Goal: Task Accomplishment & Management: Manage account settings

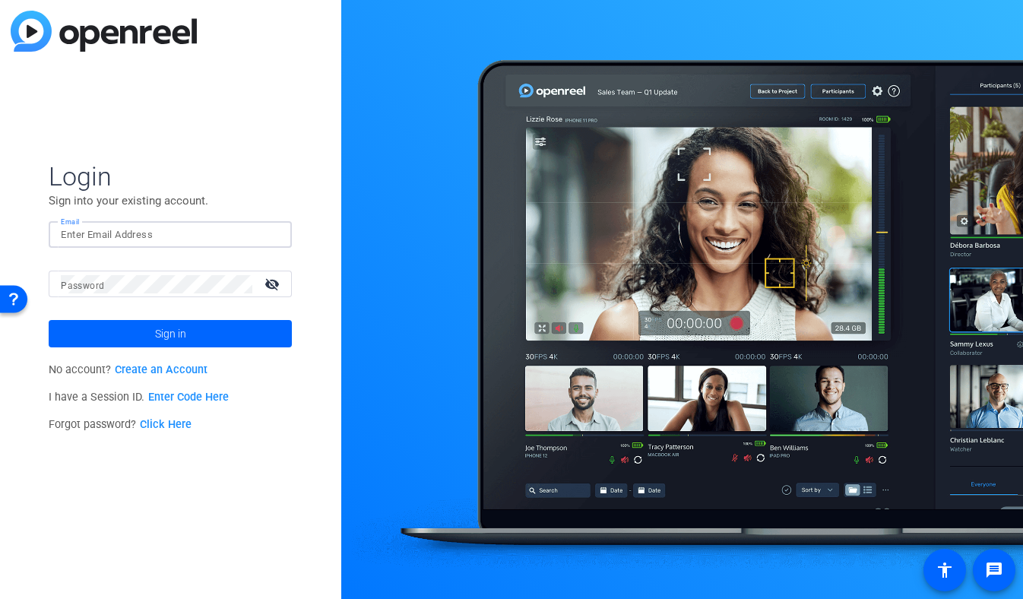
click at [223, 237] on input "Email" at bounding box center [170, 235] width 219 height 18
click at [213, 226] on input "Email" at bounding box center [170, 235] width 219 height 18
click at [270, 230] on img at bounding box center [266, 235] width 11 height 18
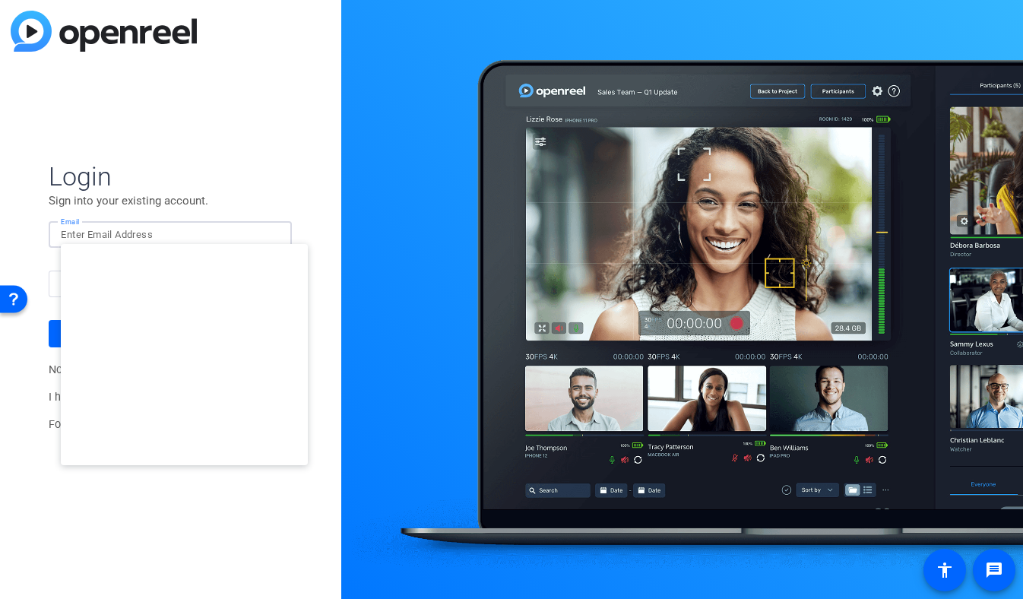
type input "studiosupport+2@openreel.com"
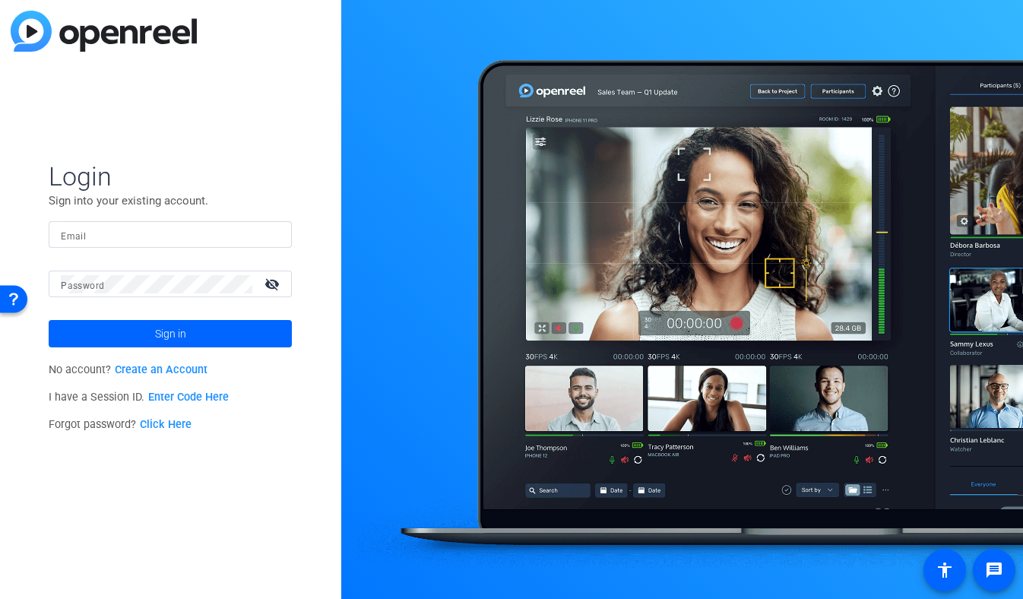
click at [144, 233] on input "Email" at bounding box center [170, 235] width 219 height 18
click at [274, 241] on div at bounding box center [170, 234] width 219 height 27
click at [271, 230] on img at bounding box center [266, 235] width 11 height 18
type input "studiosupport+1@openreel.com"
click at [255, 233] on input "Email" at bounding box center [170, 235] width 219 height 18
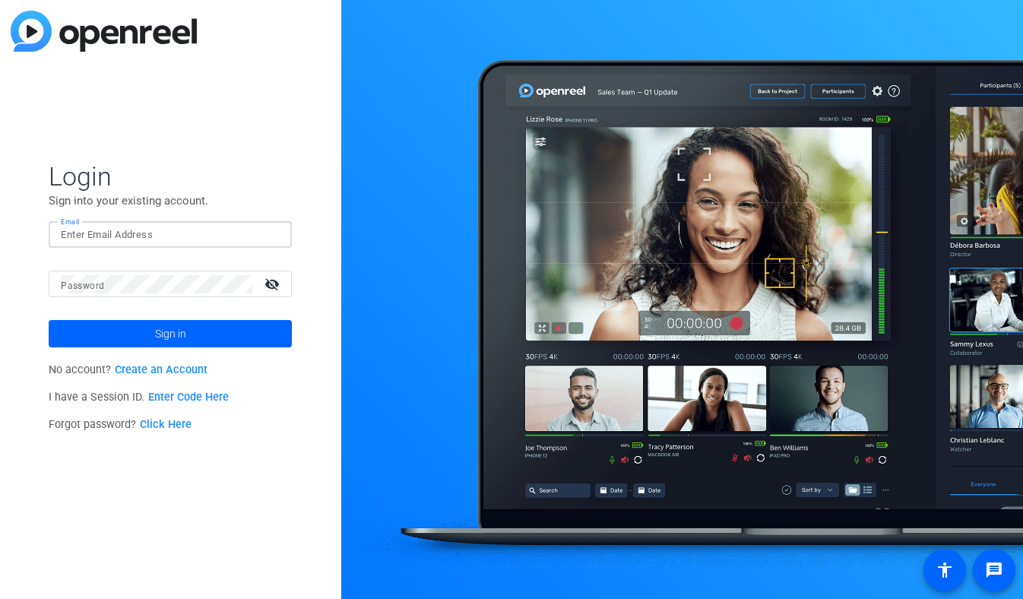
click at [264, 234] on img at bounding box center [266, 235] width 11 height 18
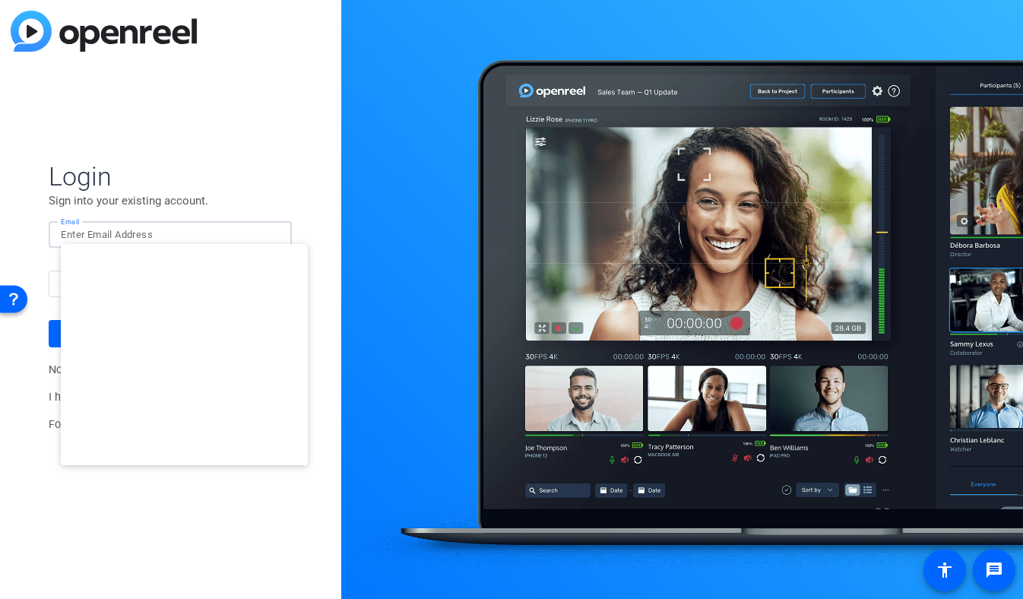
type input "studiosupport+3@openreel.com"
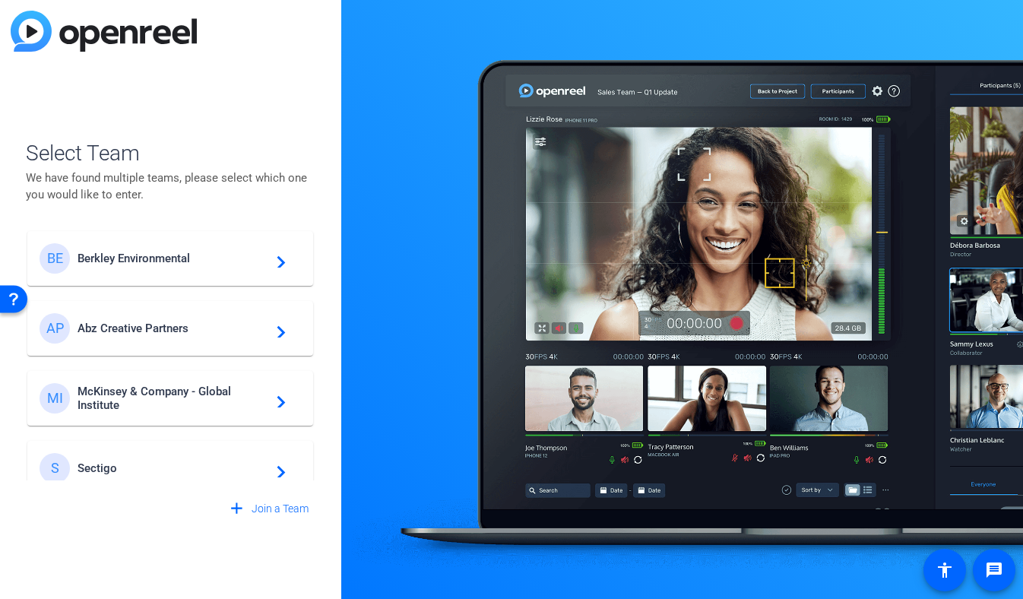
click at [201, 258] on span "Berkley Environmental" at bounding box center [173, 259] width 190 height 14
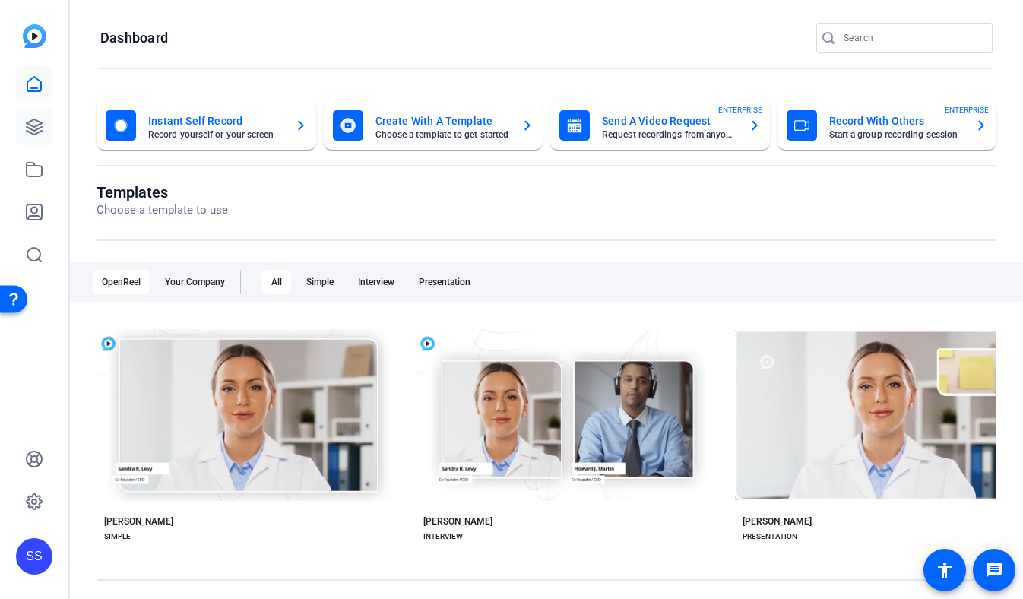
click at [45, 135] on link at bounding box center [34, 127] width 36 height 36
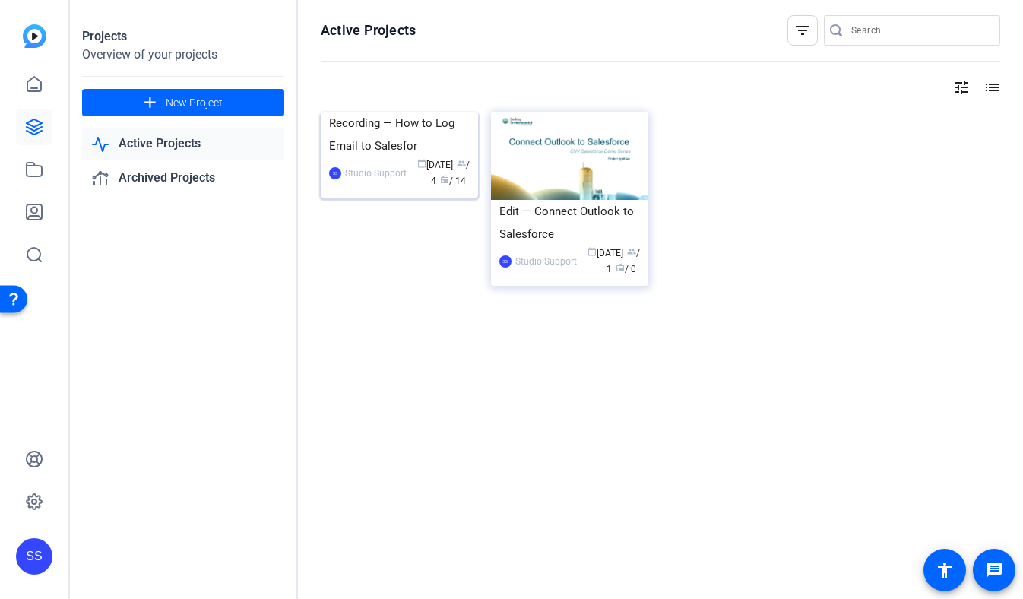
click at [351, 157] on div "Recording — How to Log Email to Salesfor" at bounding box center [399, 135] width 141 height 46
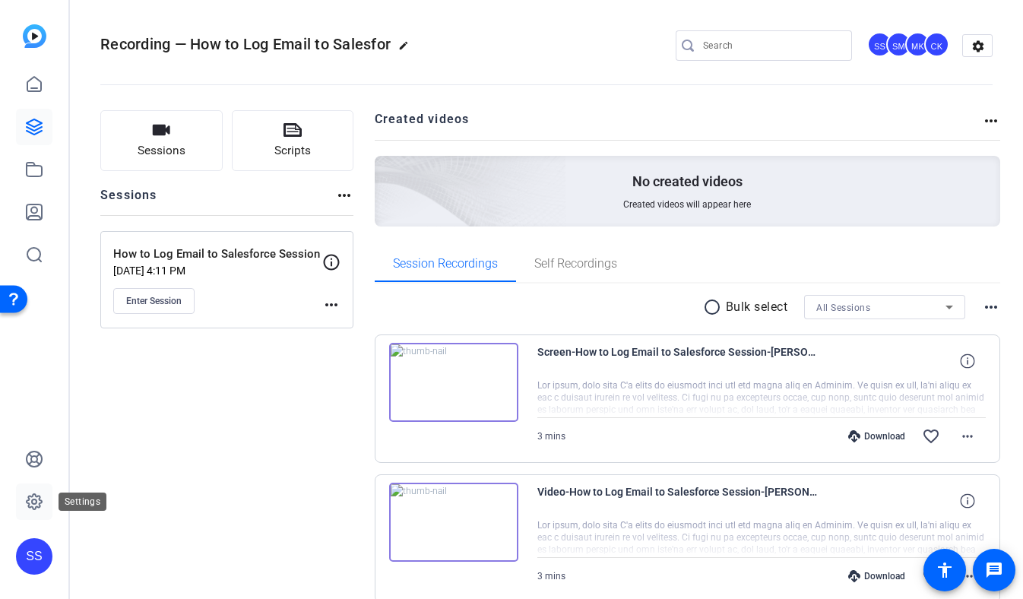
click at [49, 512] on link at bounding box center [34, 501] width 36 height 36
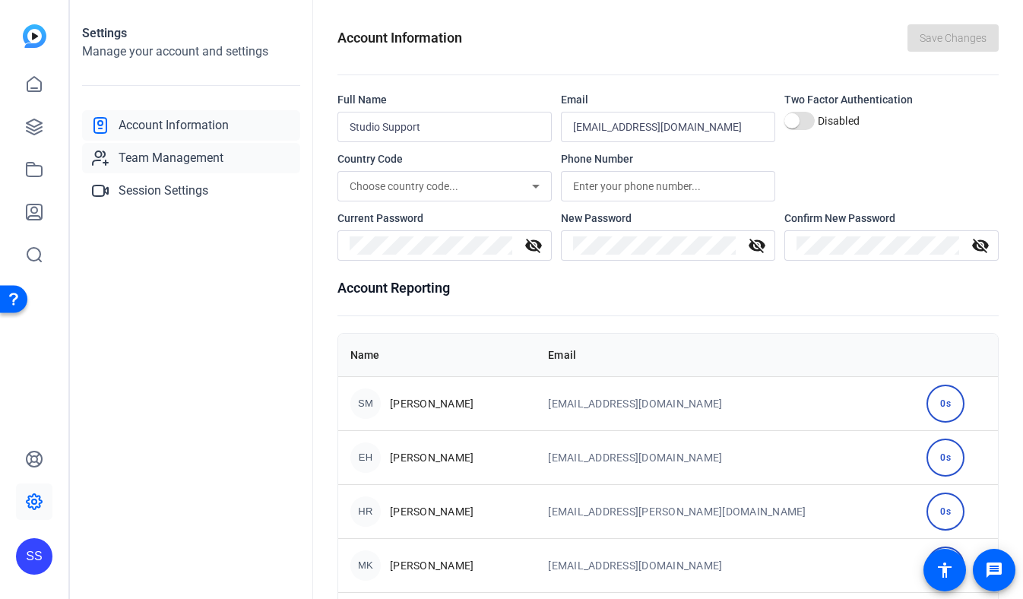
click at [226, 159] on link "Team Management" at bounding box center [191, 158] width 218 height 30
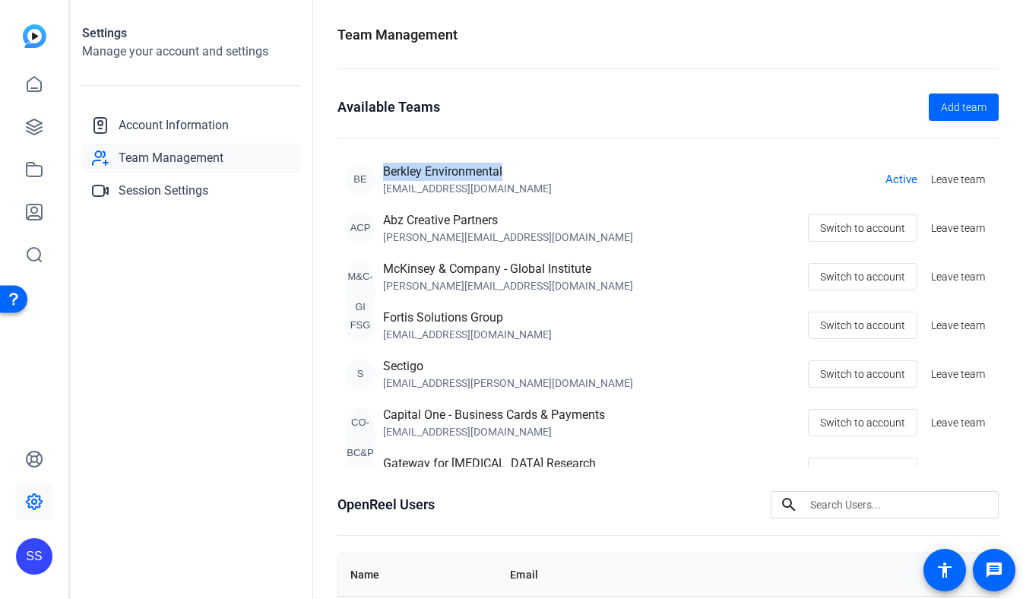
drag, startPoint x: 515, startPoint y: 165, endPoint x: 385, endPoint y: 164, distance: 130.0
click at [385, 164] on div "Berkley Environmental" at bounding box center [467, 172] width 169 height 18
copy div "Berkley Environmental"
click at [48, 121] on link at bounding box center [34, 127] width 36 height 36
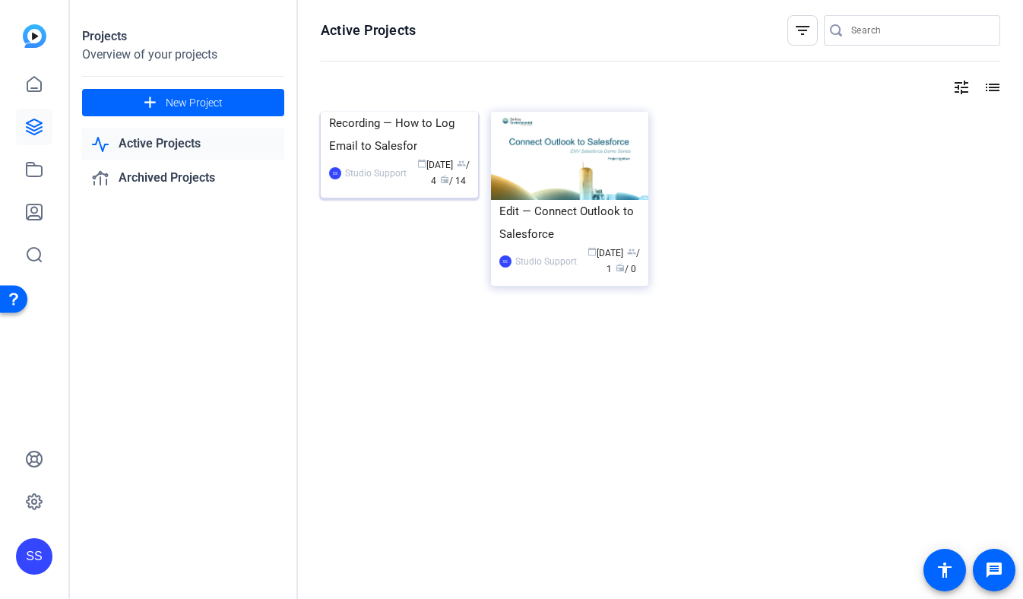
click at [391, 157] on div "Recording — How to Log Email to Salesfor" at bounding box center [399, 135] width 141 height 46
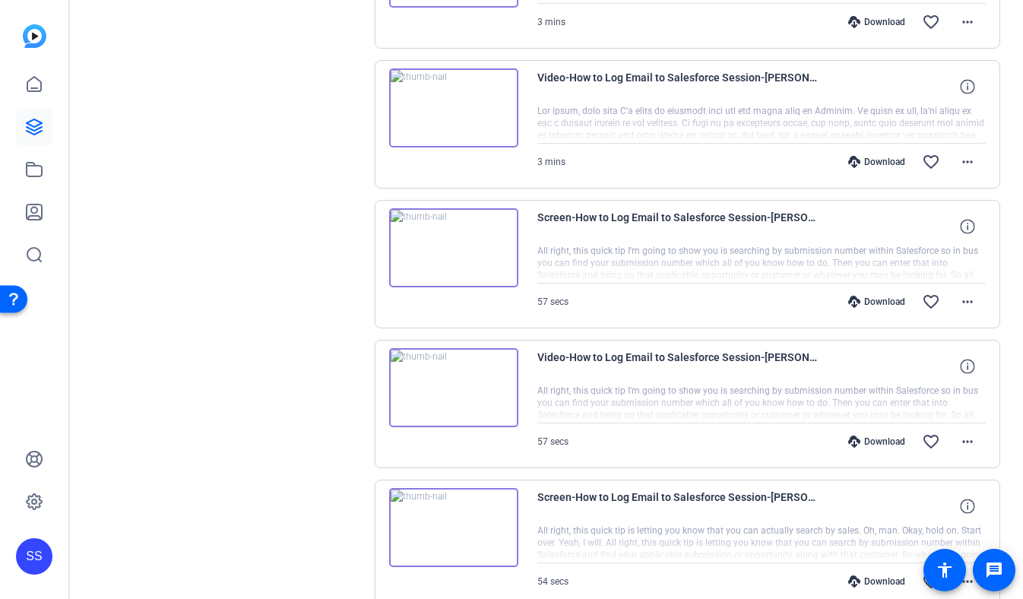
scroll to position [1218, 0]
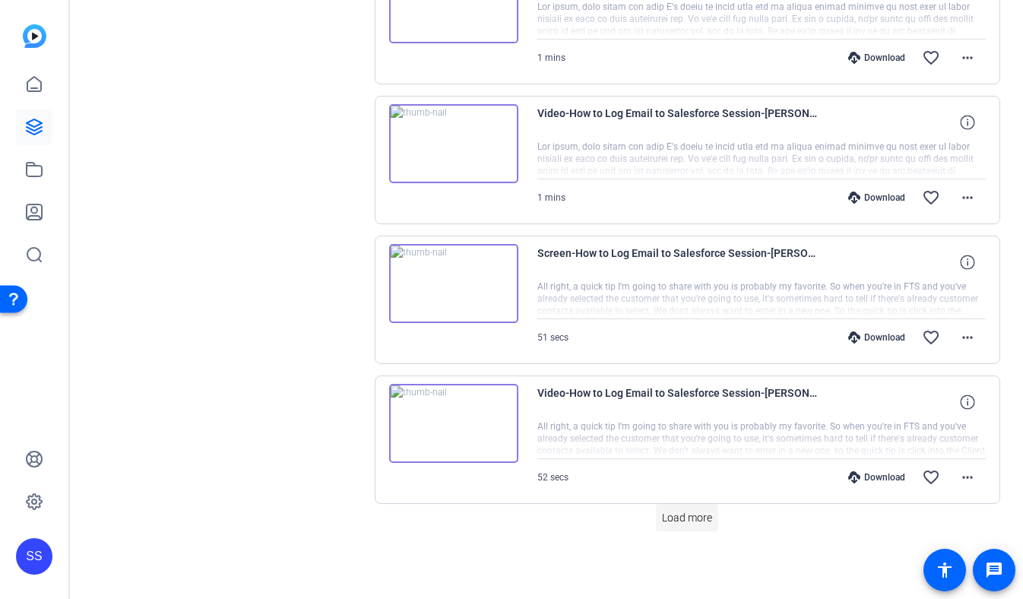
click at [674, 505] on span at bounding box center [687, 517] width 62 height 36
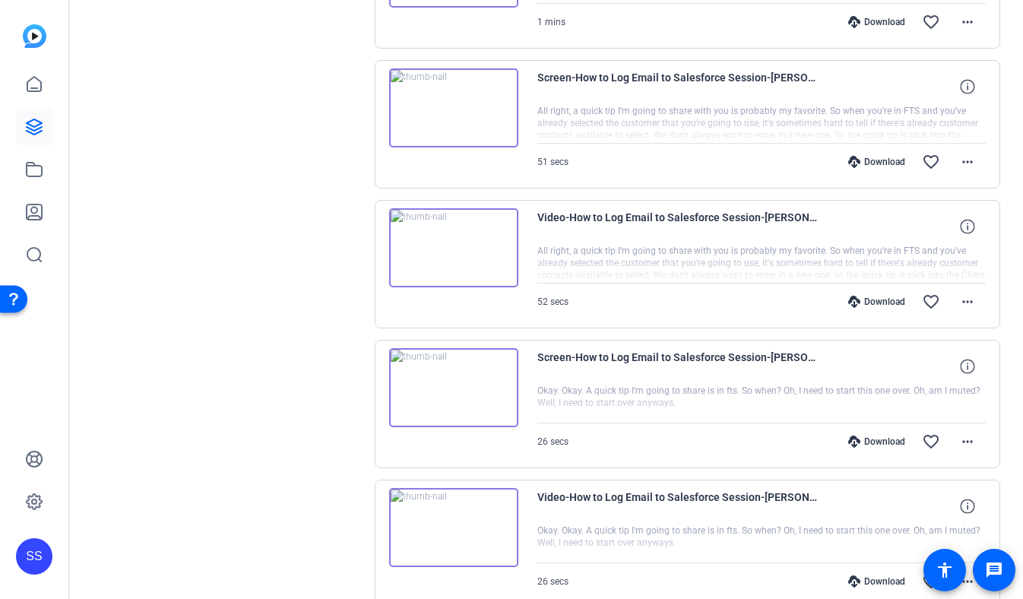
scroll to position [1371, 0]
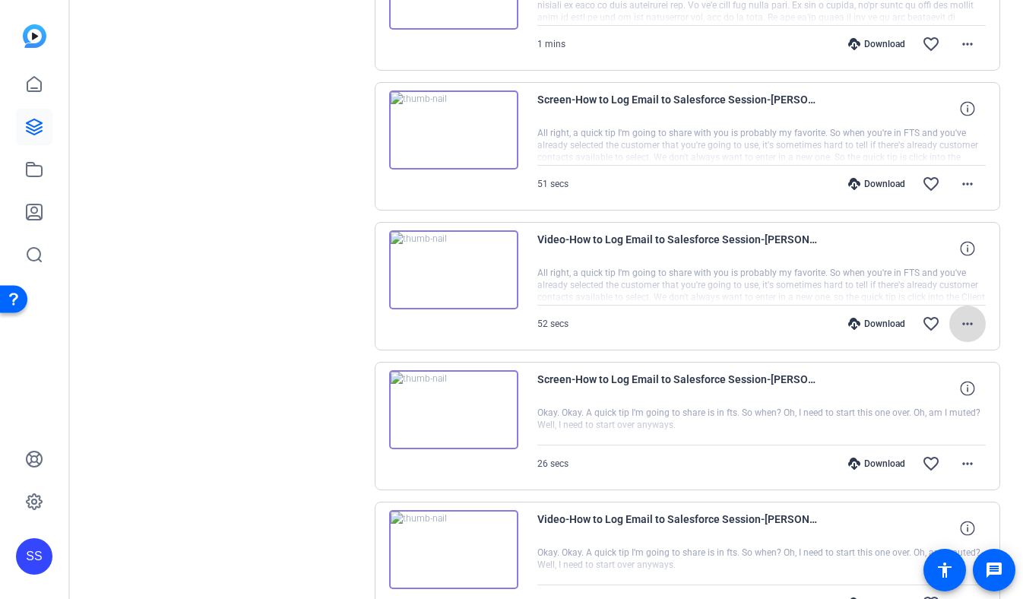
click at [967, 327] on mat-icon "more_horiz" at bounding box center [968, 324] width 18 height 18
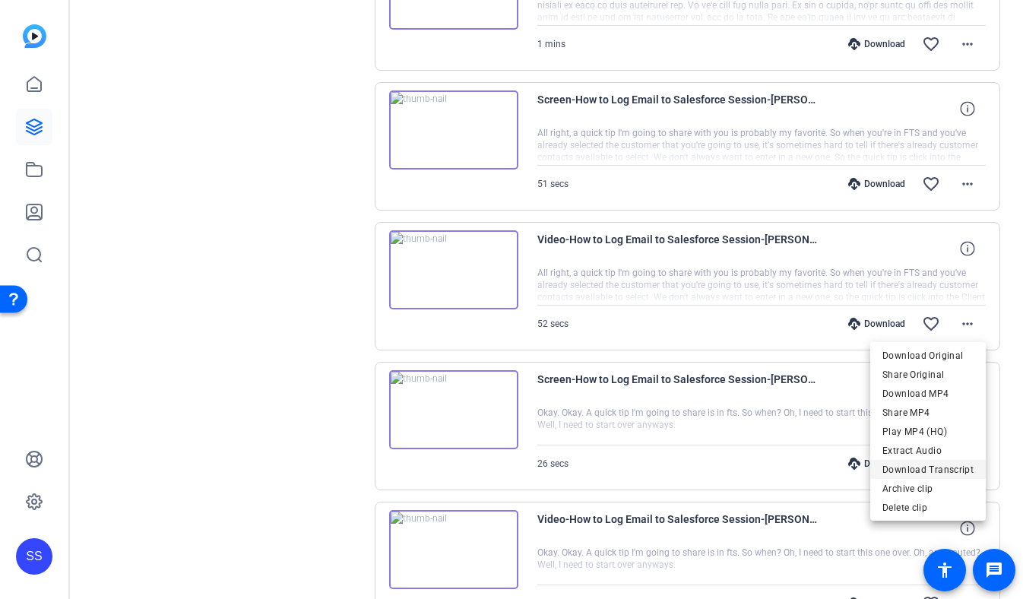
click at [948, 467] on span "Download Transcript" at bounding box center [928, 470] width 91 height 18
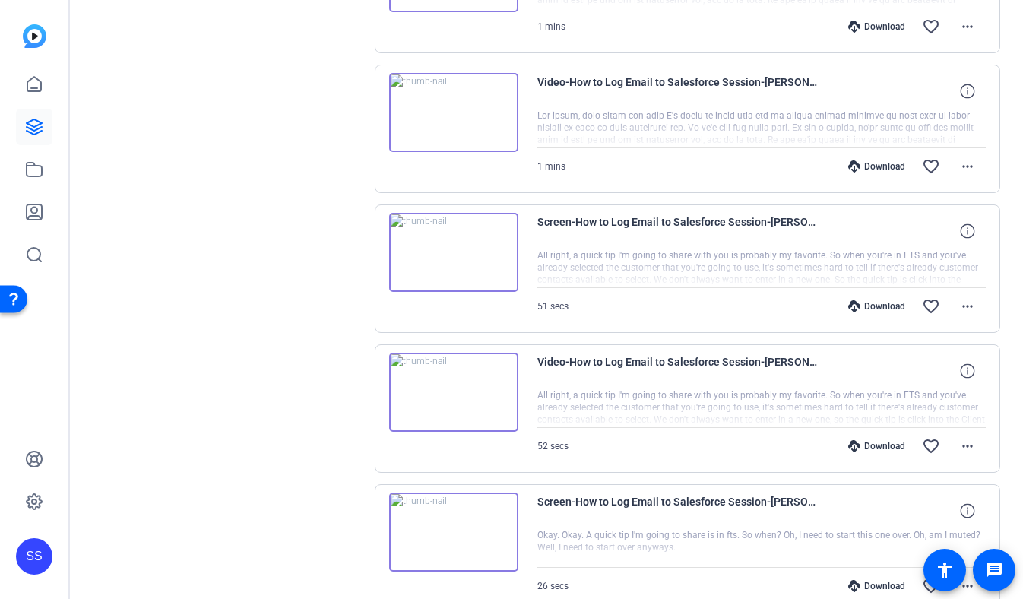
scroll to position [1185, 0]
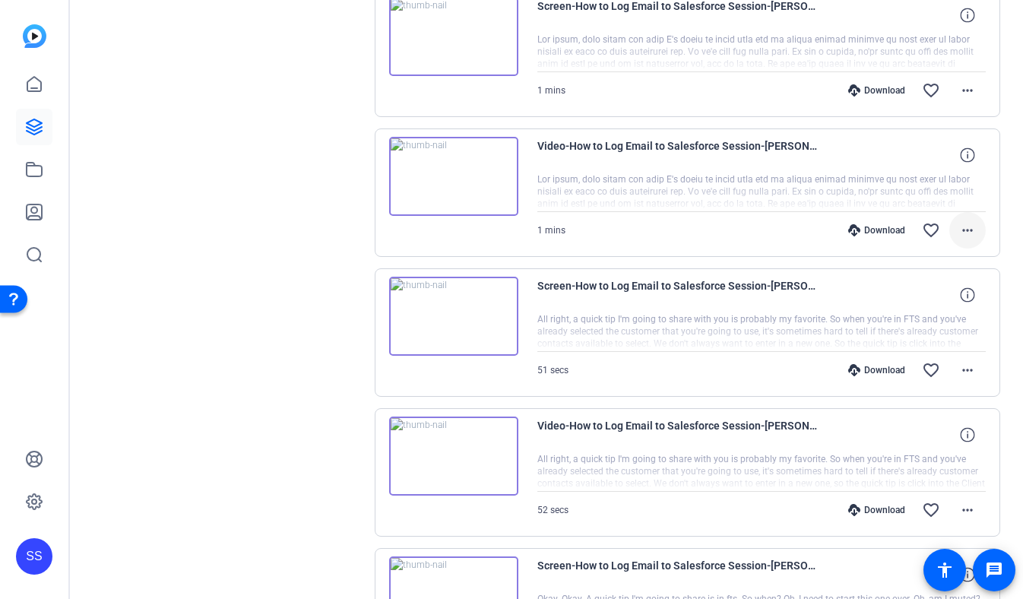
click at [965, 226] on mat-icon "more_horiz" at bounding box center [968, 230] width 18 height 18
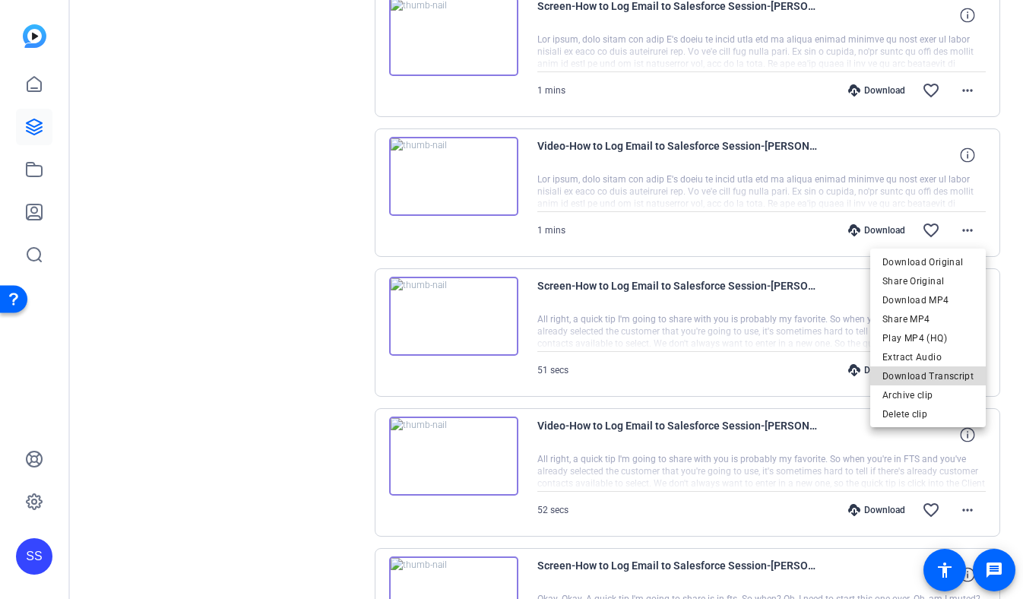
click at [948, 369] on span "Download Transcript" at bounding box center [928, 376] width 91 height 18
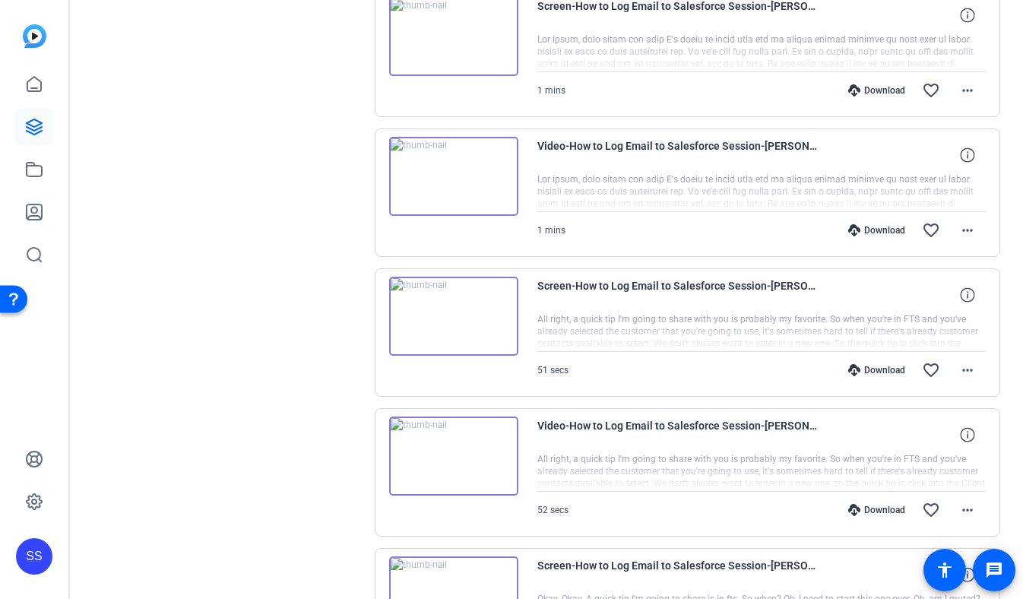
click at [452, 161] on img at bounding box center [453, 176] width 129 height 79
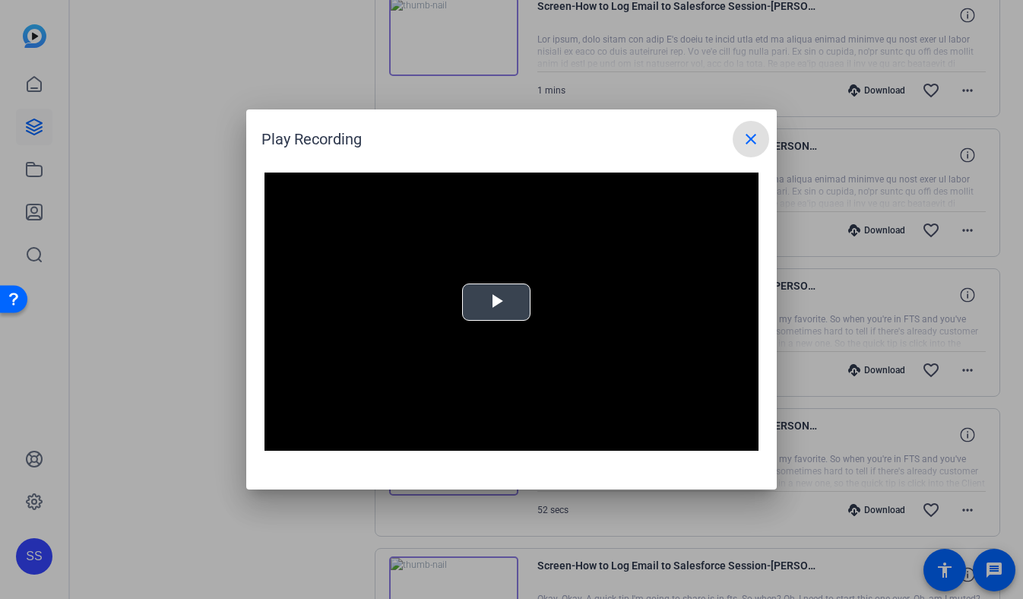
click at [534, 298] on video "Video Player" at bounding box center [512, 312] width 494 height 278
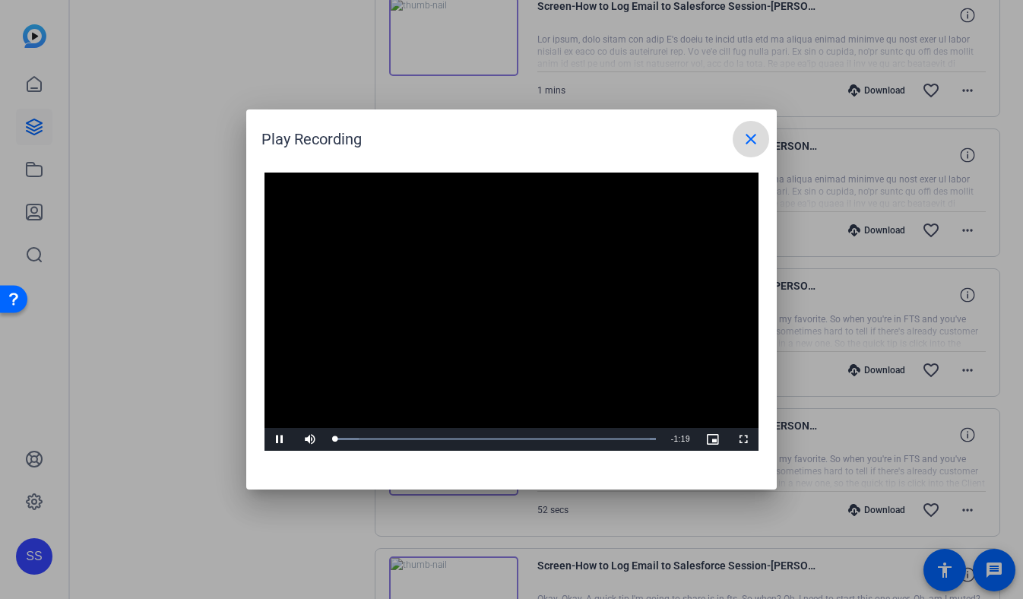
click at [750, 141] on mat-icon "close" at bounding box center [751, 139] width 18 height 18
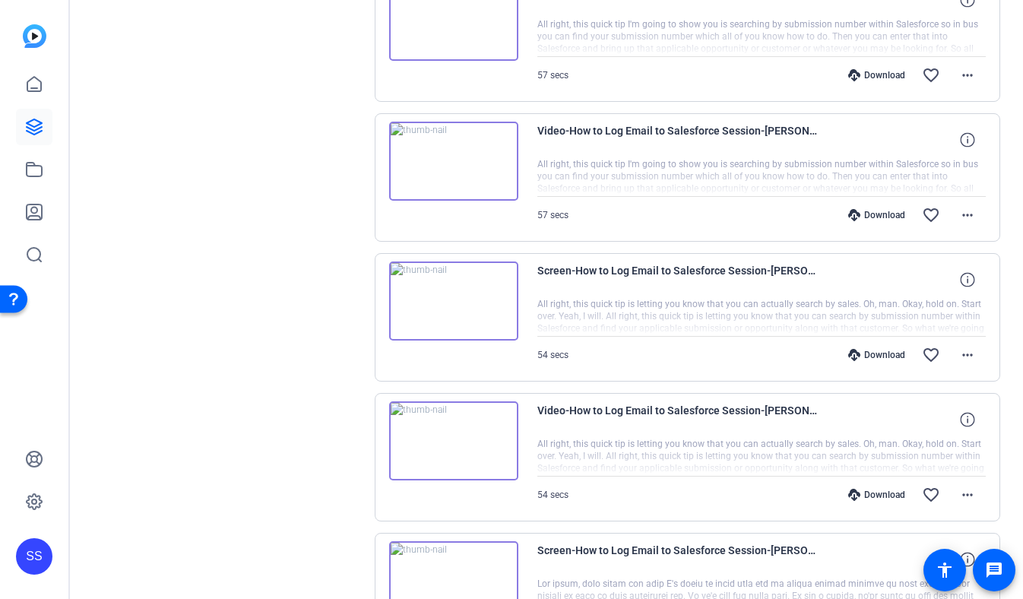
scroll to position [643, 0]
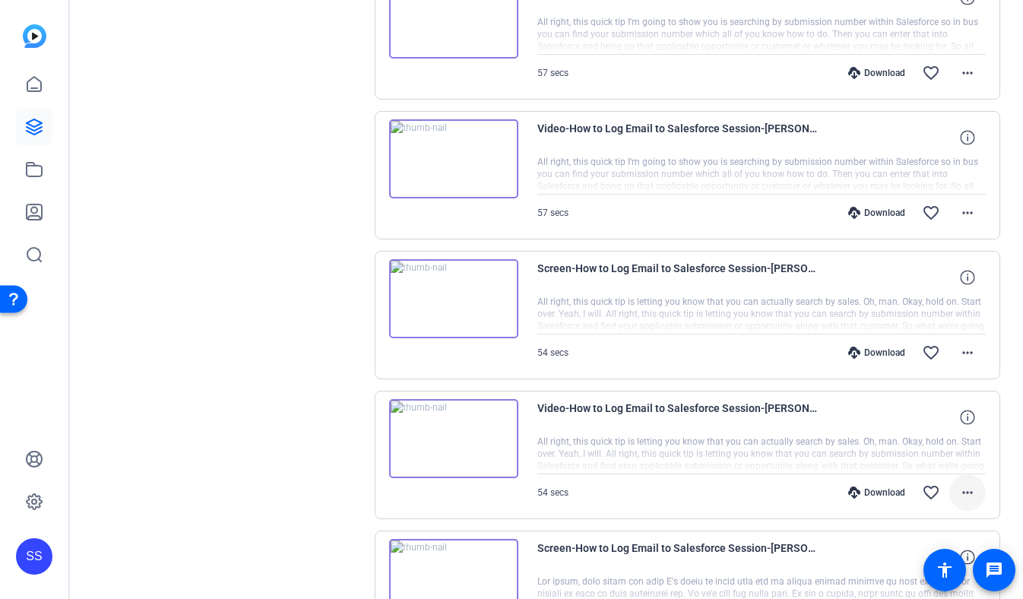
click at [973, 486] on mat-icon "more_horiz" at bounding box center [968, 492] width 18 height 18
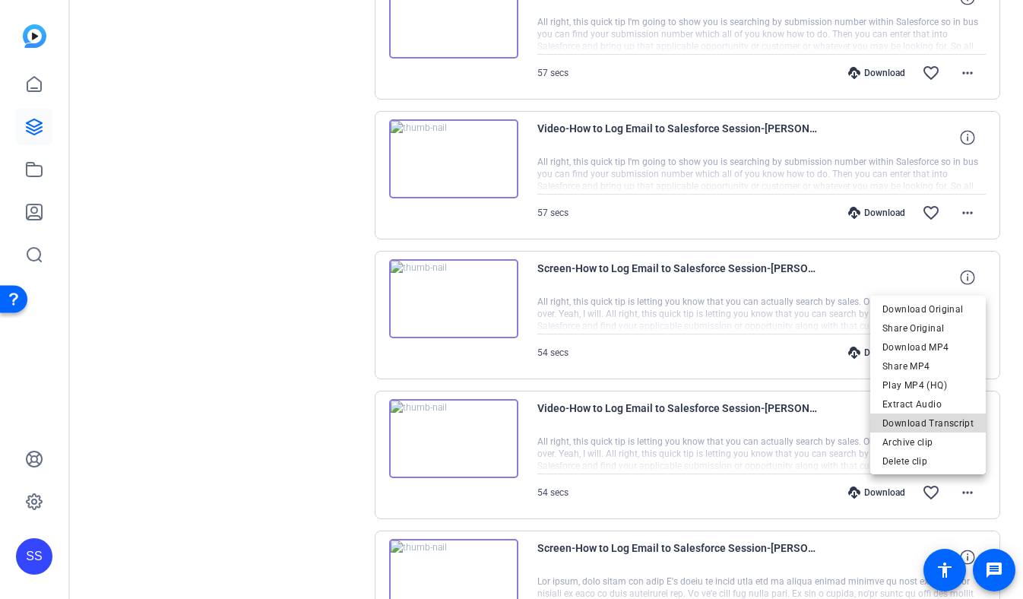
click at [959, 427] on span "Download Transcript" at bounding box center [928, 423] width 91 height 18
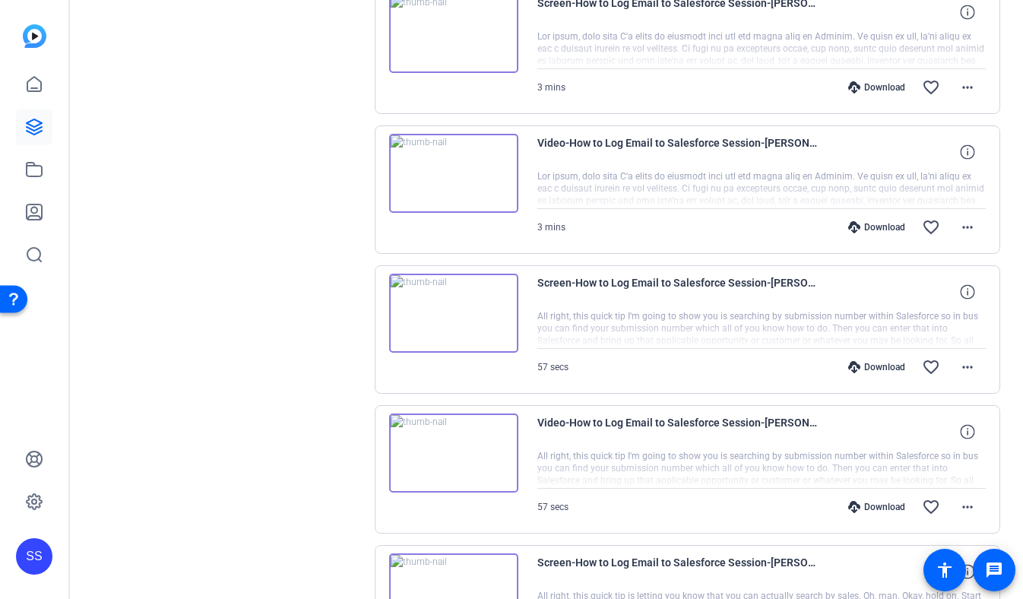
scroll to position [359, 0]
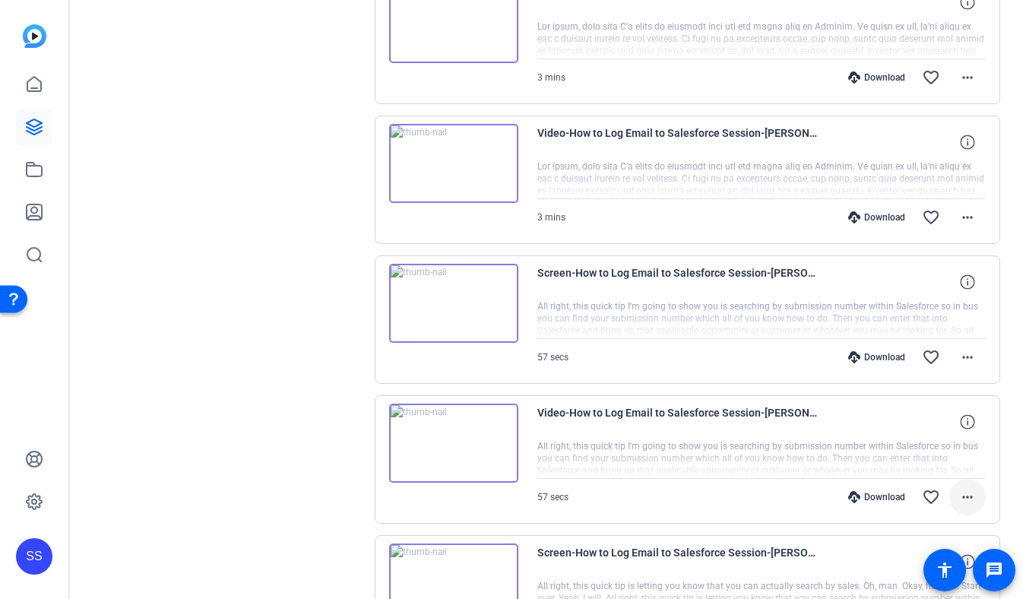
click at [971, 499] on mat-icon "more_horiz" at bounding box center [968, 497] width 18 height 18
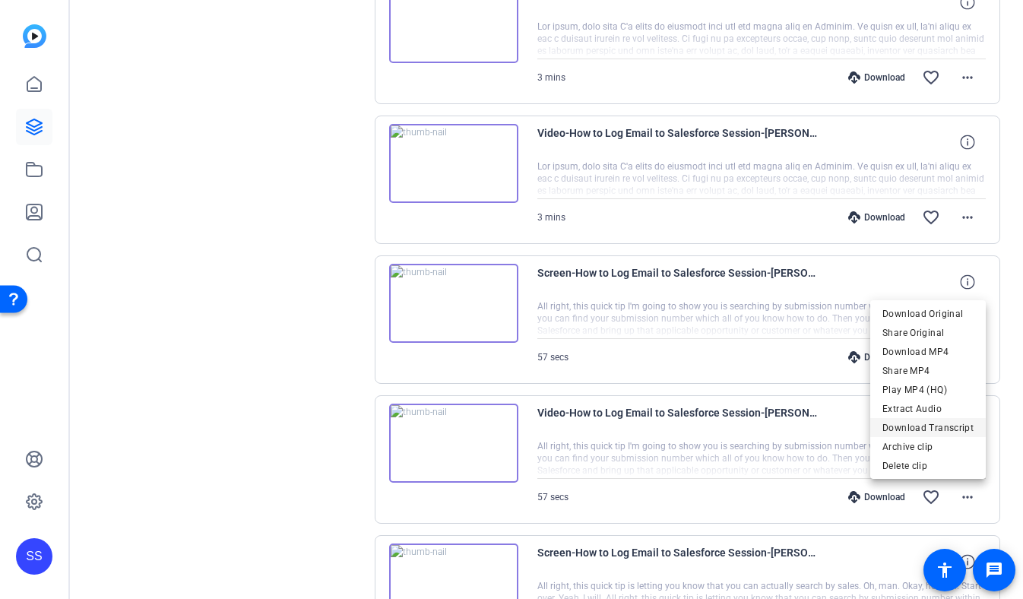
click at [969, 431] on span "Download Transcript" at bounding box center [928, 428] width 91 height 18
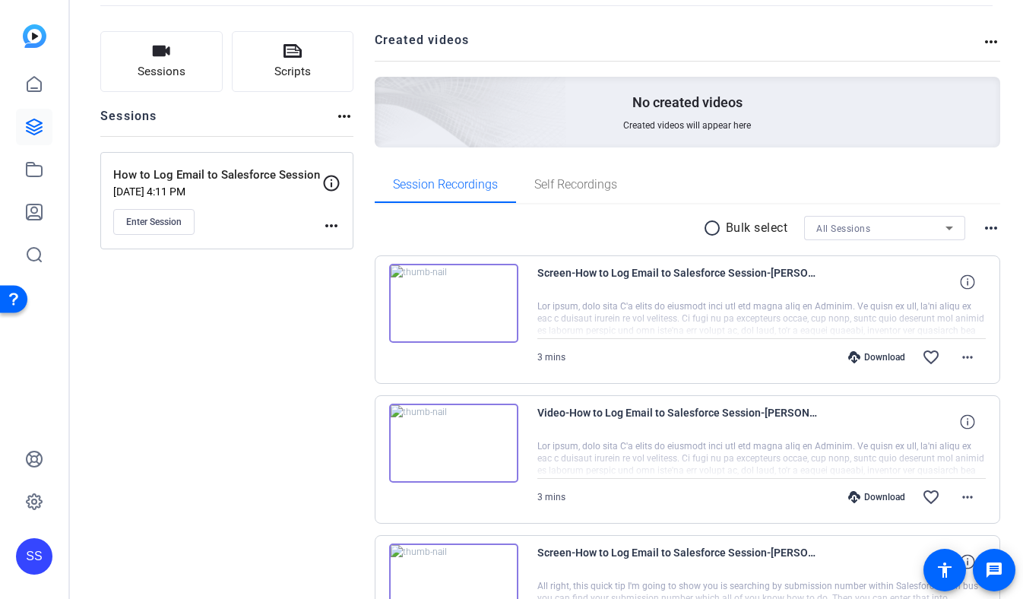
scroll to position [82, 0]
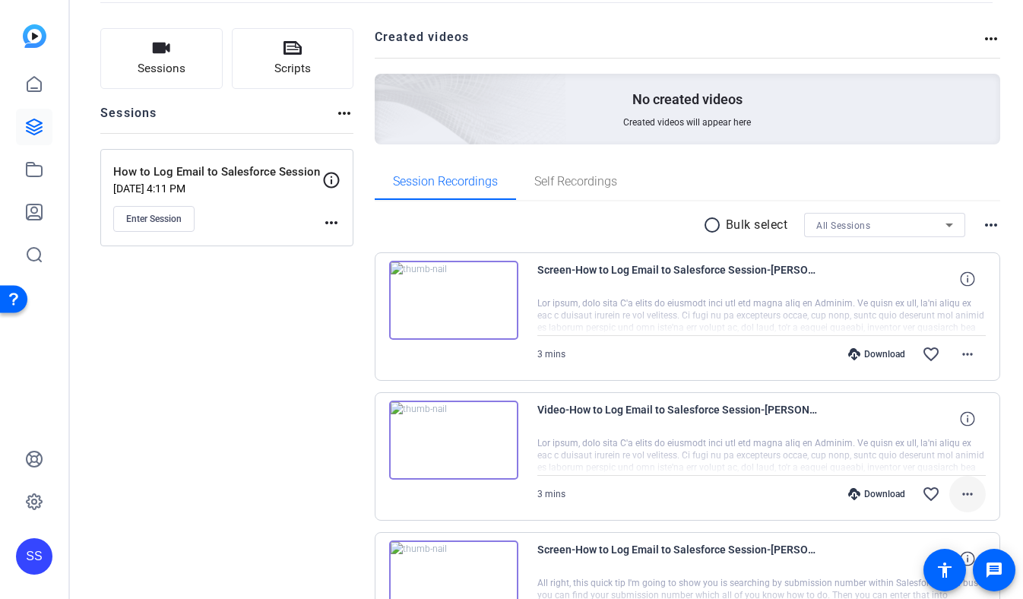
click at [967, 487] on mat-icon "more_horiz" at bounding box center [968, 494] width 18 height 18
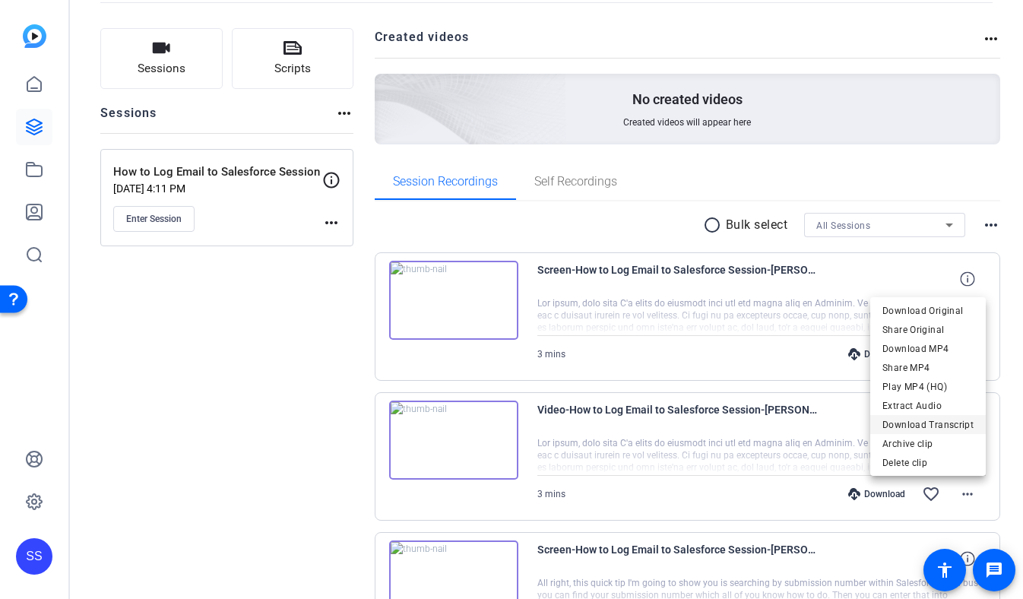
click at [955, 425] on span "Download Transcript" at bounding box center [928, 425] width 91 height 18
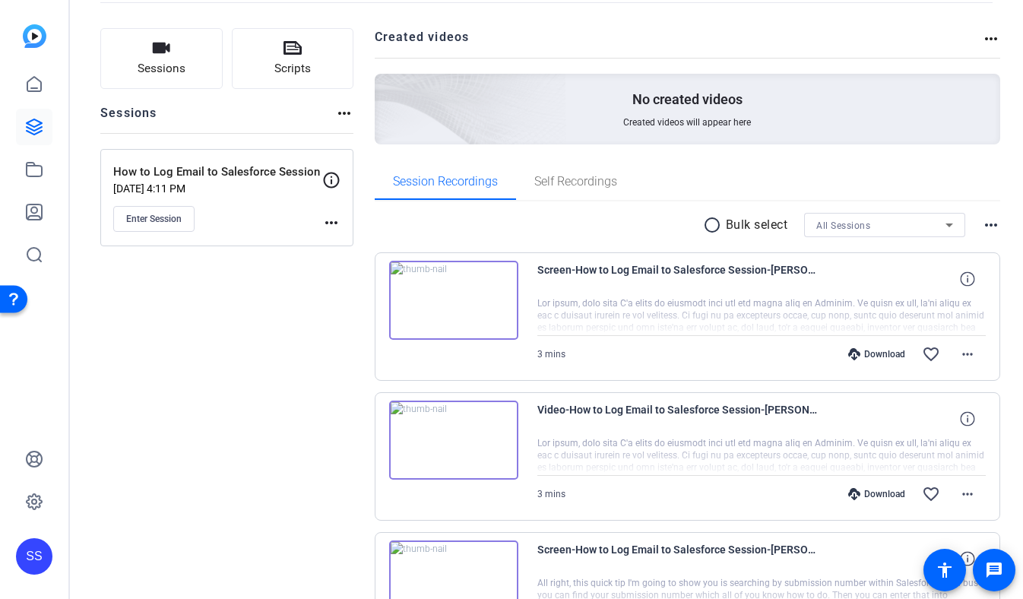
click at [414, 414] on img at bounding box center [453, 440] width 129 height 79
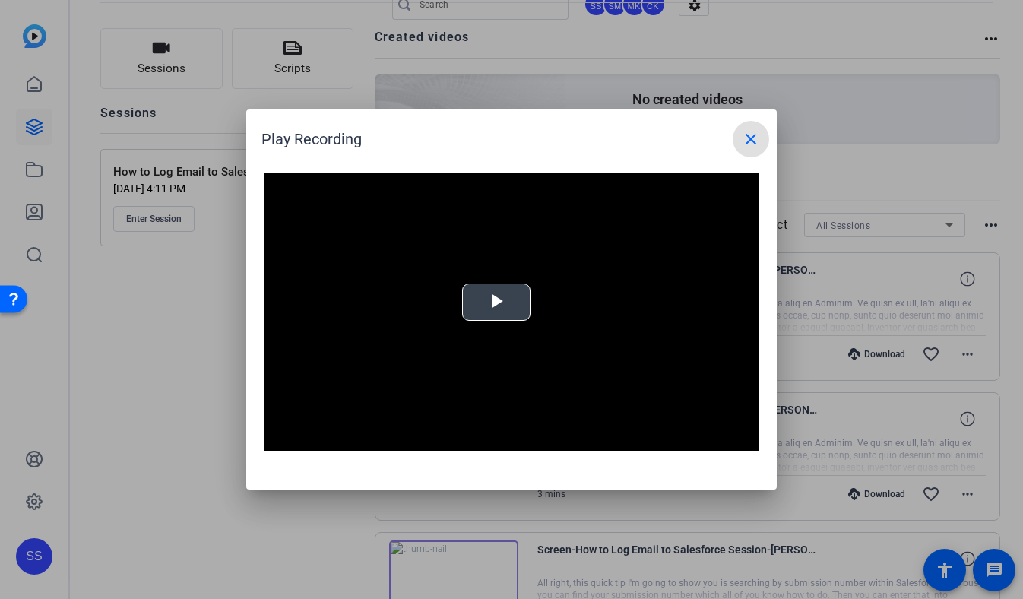
click at [485, 320] on button "Play Video" at bounding box center [496, 302] width 68 height 37
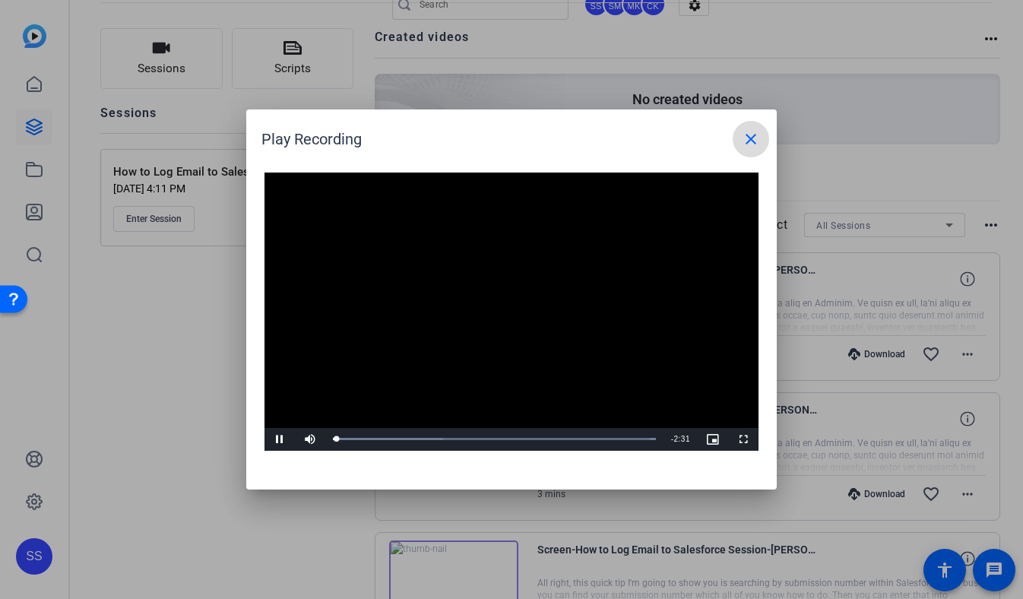
click at [750, 138] on mat-icon "close" at bounding box center [751, 139] width 18 height 18
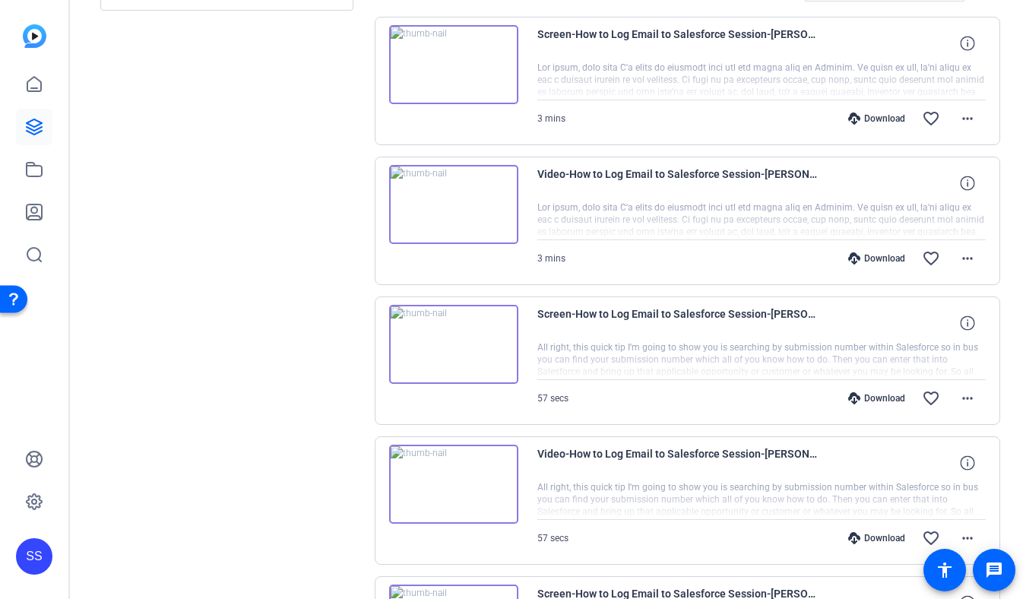
scroll to position [0, 0]
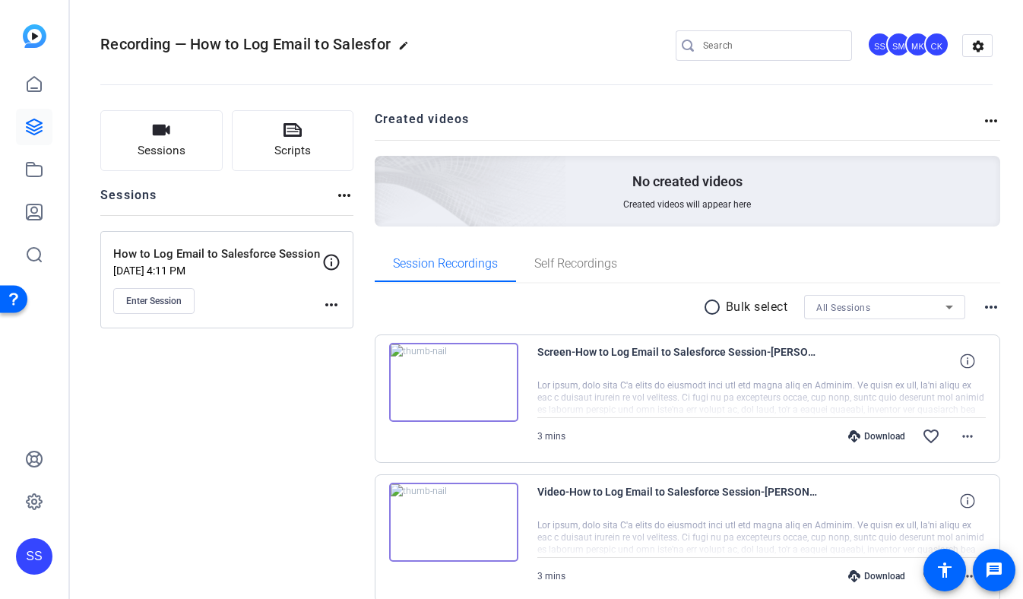
click at [45, 556] on div "SS" at bounding box center [34, 556] width 36 height 36
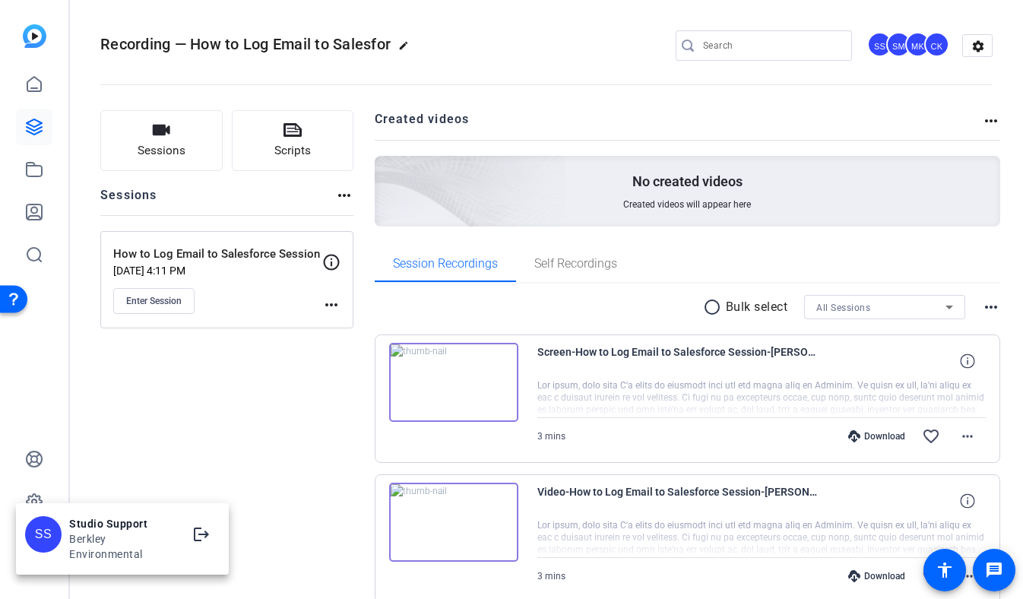
click at [192, 487] on div at bounding box center [511, 299] width 1023 height 599
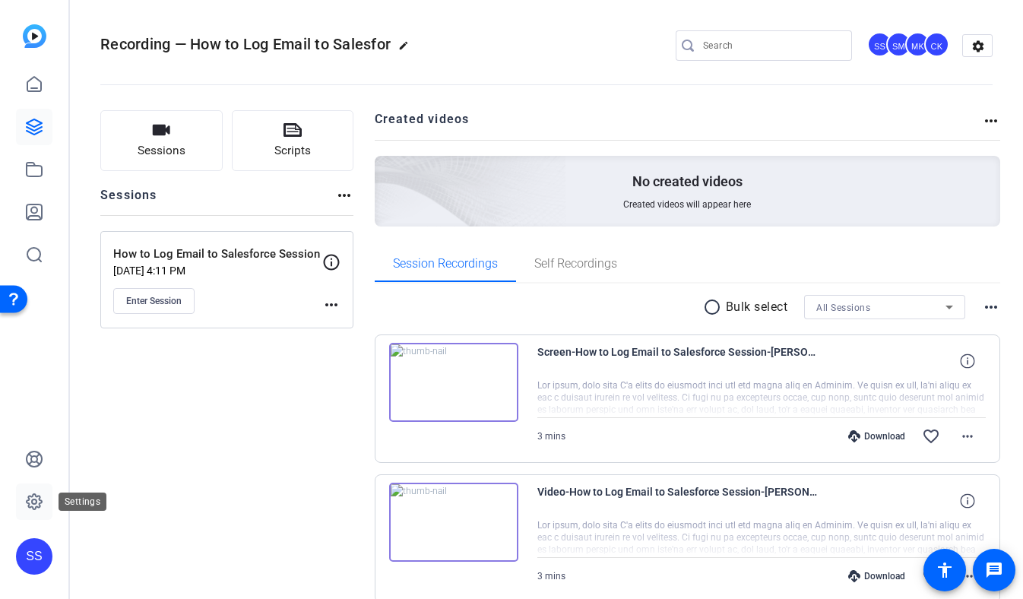
click at [43, 499] on link at bounding box center [34, 501] width 36 height 36
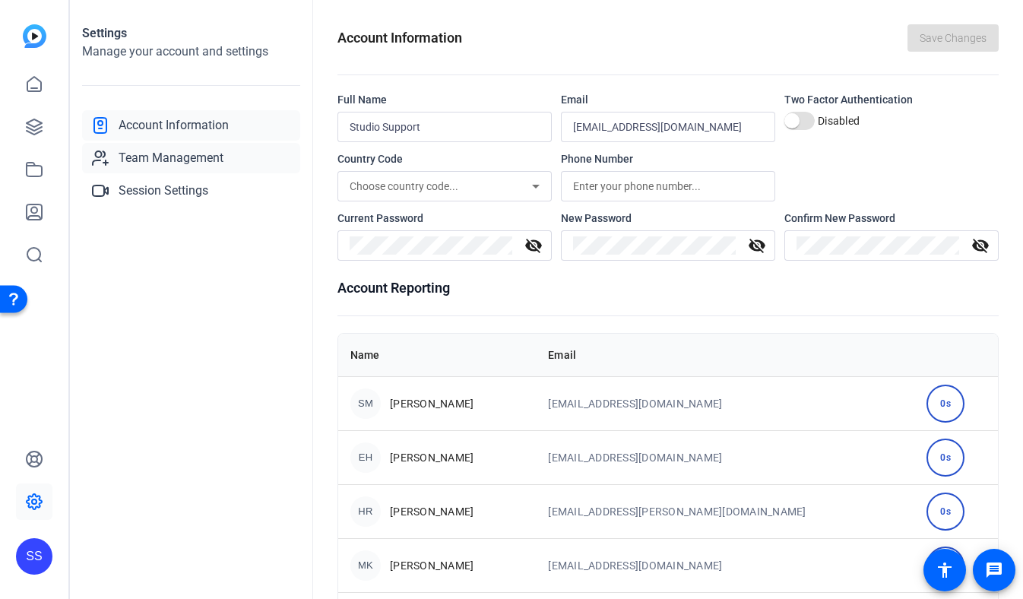
click at [229, 167] on link "Team Management" at bounding box center [191, 158] width 218 height 30
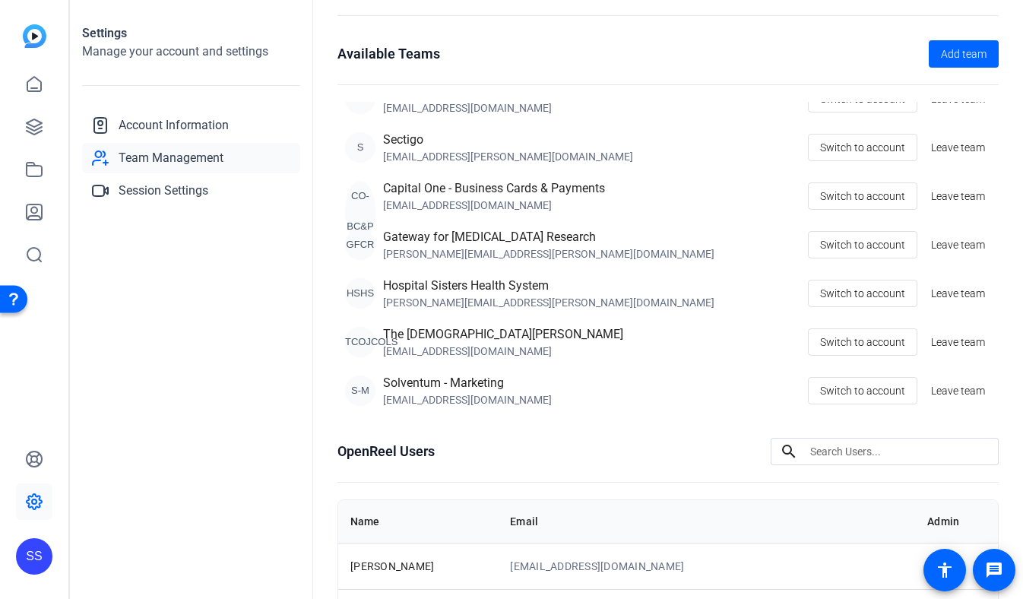
scroll to position [175, 0]
click at [816, 399] on span at bounding box center [863, 389] width 108 height 36
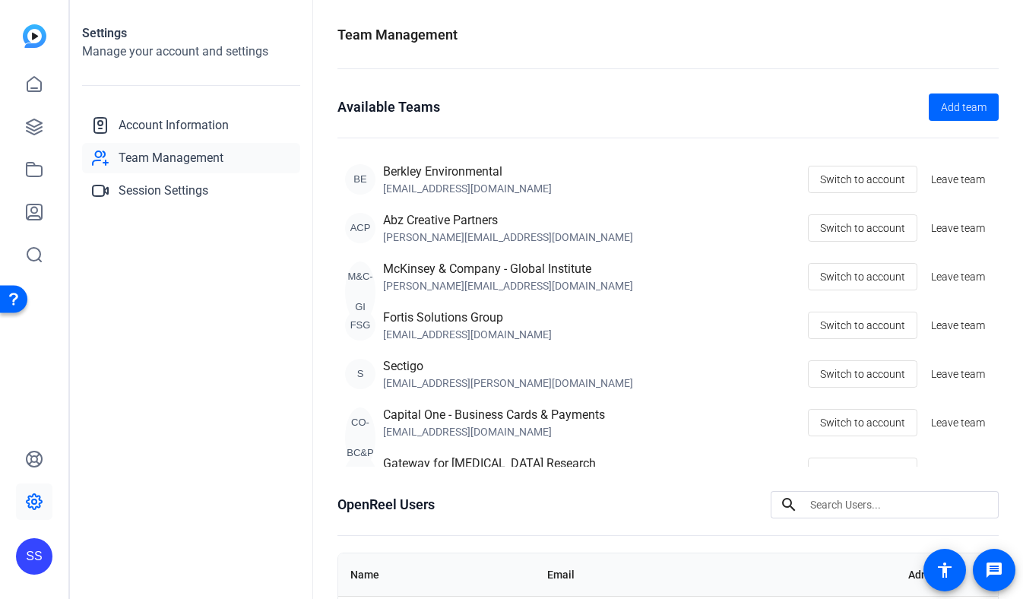
click at [43, 145] on div at bounding box center [34, 169] width 36 height 207
click at [36, 136] on link at bounding box center [34, 127] width 36 height 36
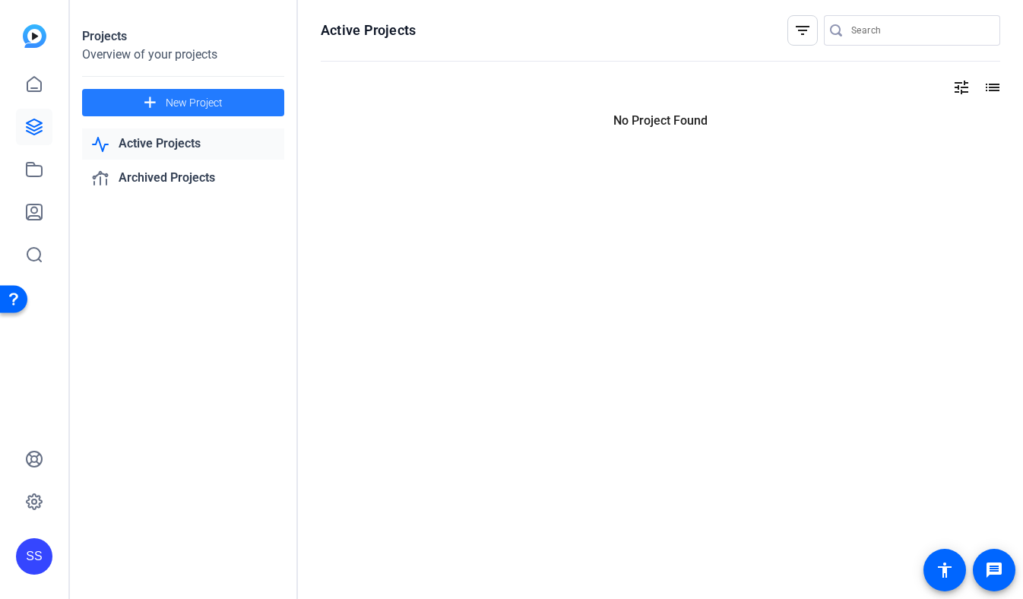
click at [168, 108] on span "New Project" at bounding box center [194, 103] width 57 height 16
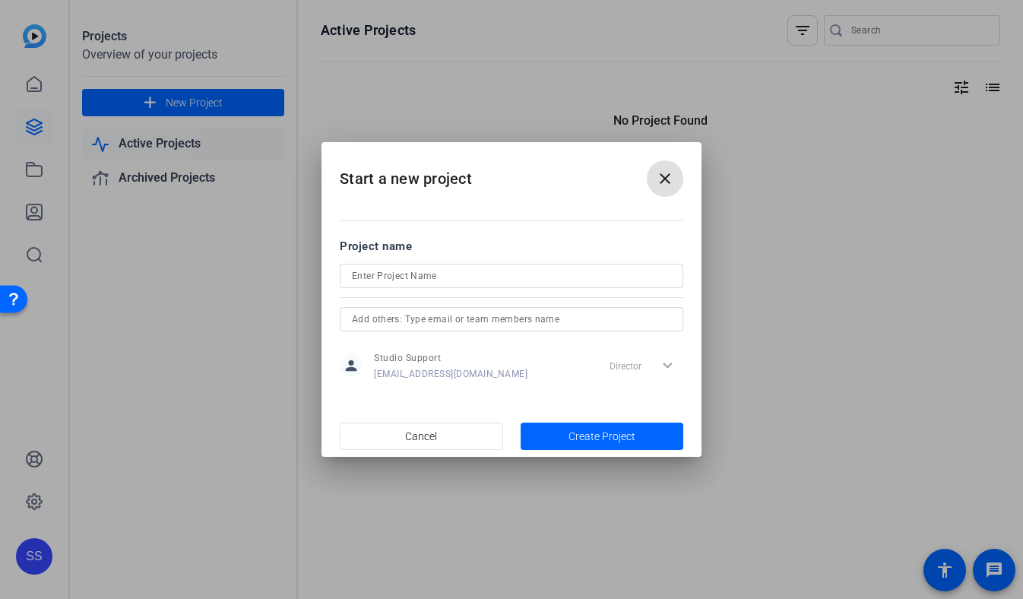
click at [439, 280] on input at bounding box center [511, 276] width 319 height 18
type input "IV Dressing Demo"
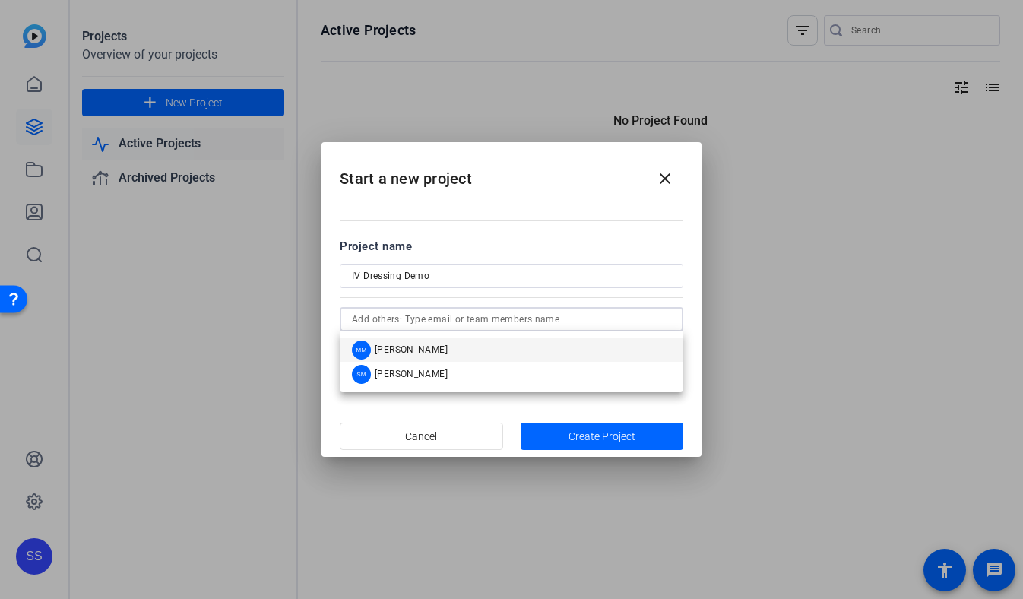
click at [0, 0] on input "text" at bounding box center [0, 0] width 0 height 0
click at [0, 0] on span "Matthew Midthun" at bounding box center [0, 0] width 0 height 0
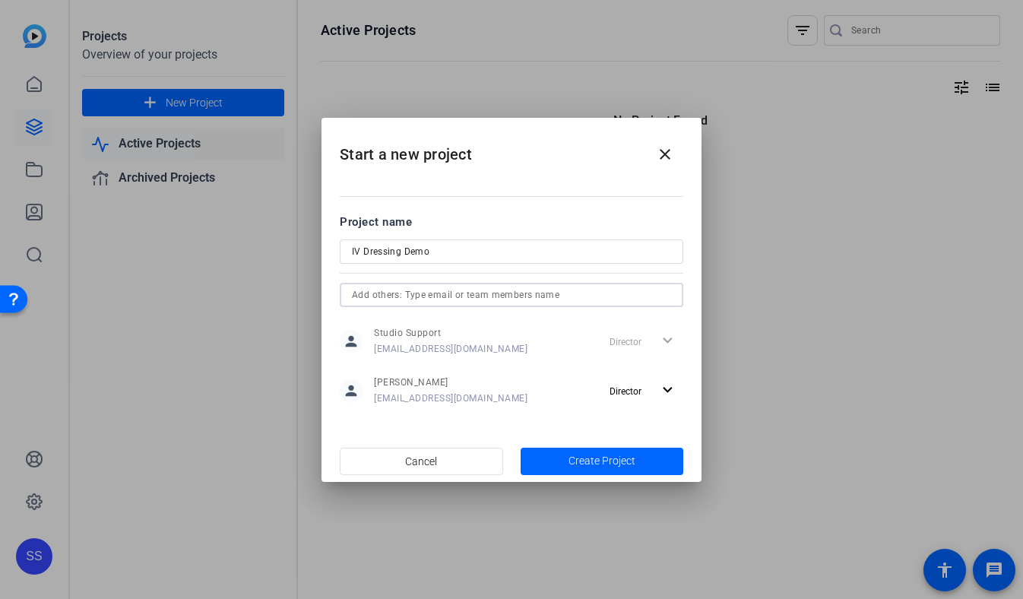
click at [0, 0] on input "text" at bounding box center [0, 0] width 0 height 0
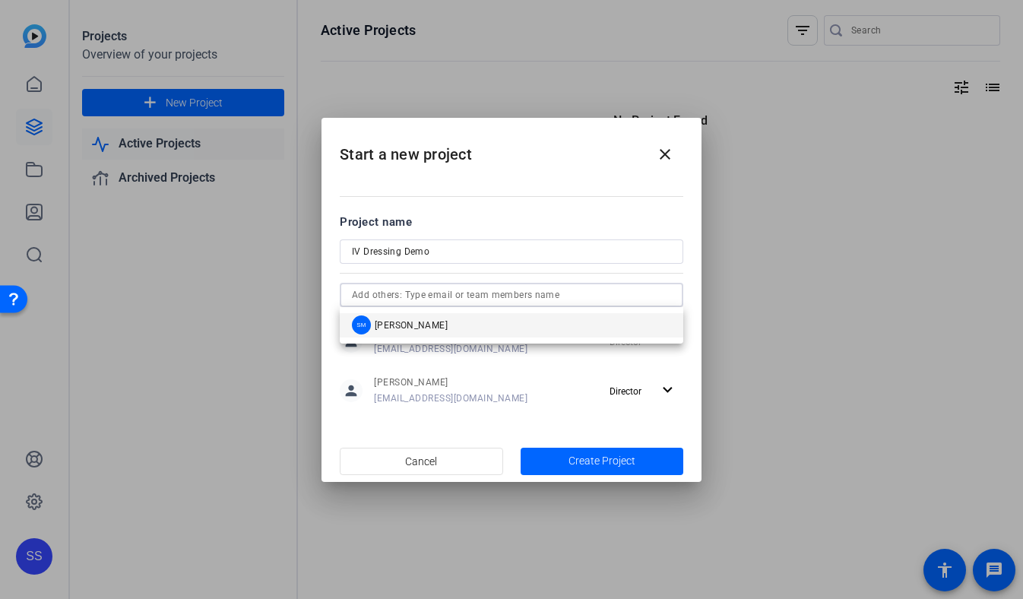
click at [446, 334] on mat-option "SM Shelby Myszewski" at bounding box center [512, 325] width 344 height 24
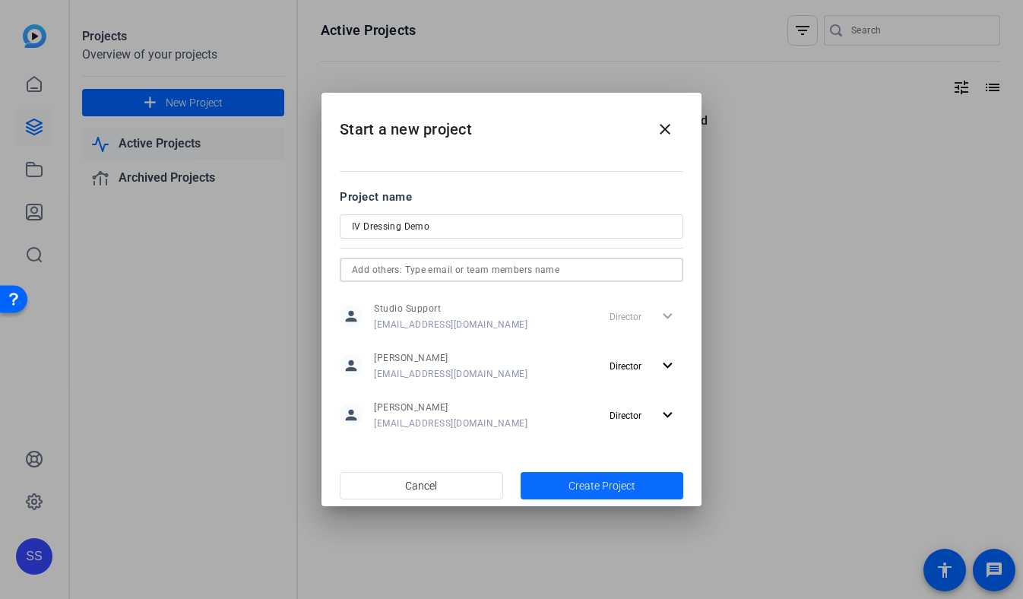
click at [587, 485] on span "Create Project" at bounding box center [602, 486] width 67 height 16
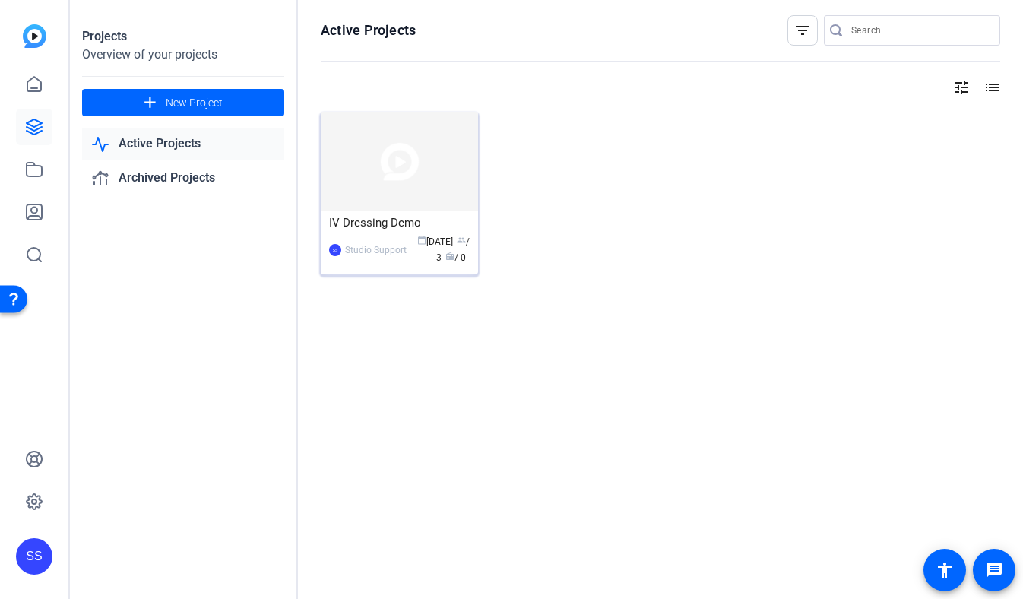
click at [358, 225] on div "IV Dressing Demo" at bounding box center [399, 222] width 141 height 23
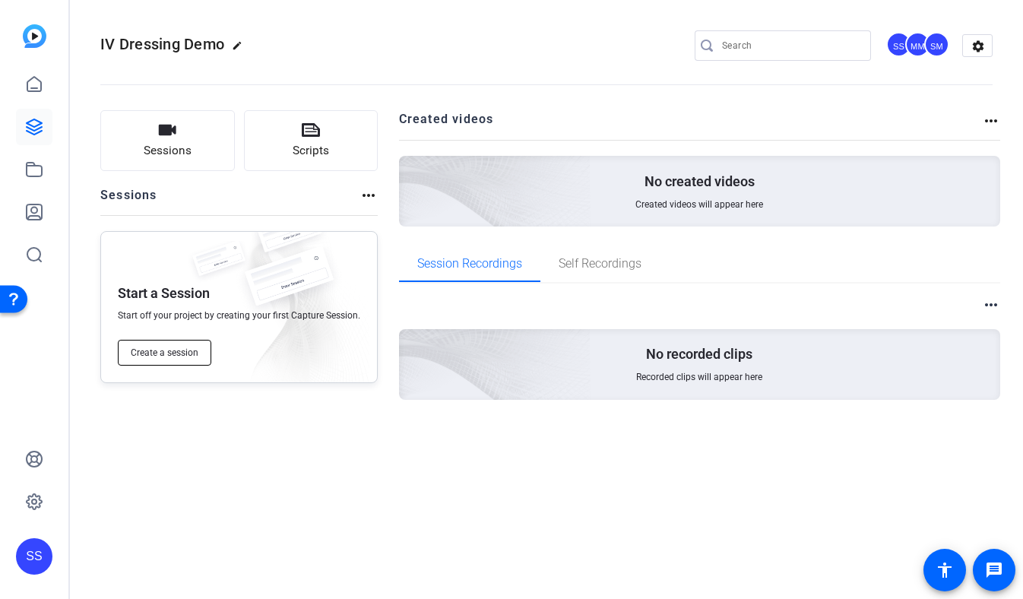
click at [177, 359] on button "Create a session" at bounding box center [164, 353] width 93 height 26
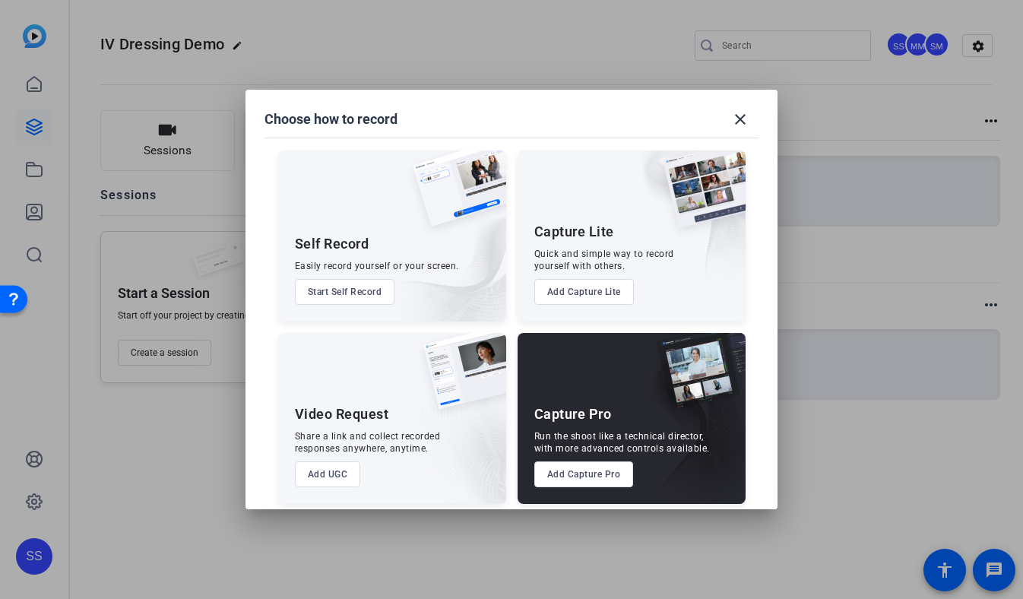
click at [586, 469] on button "Add Capture Pro" at bounding box center [584, 474] width 100 height 26
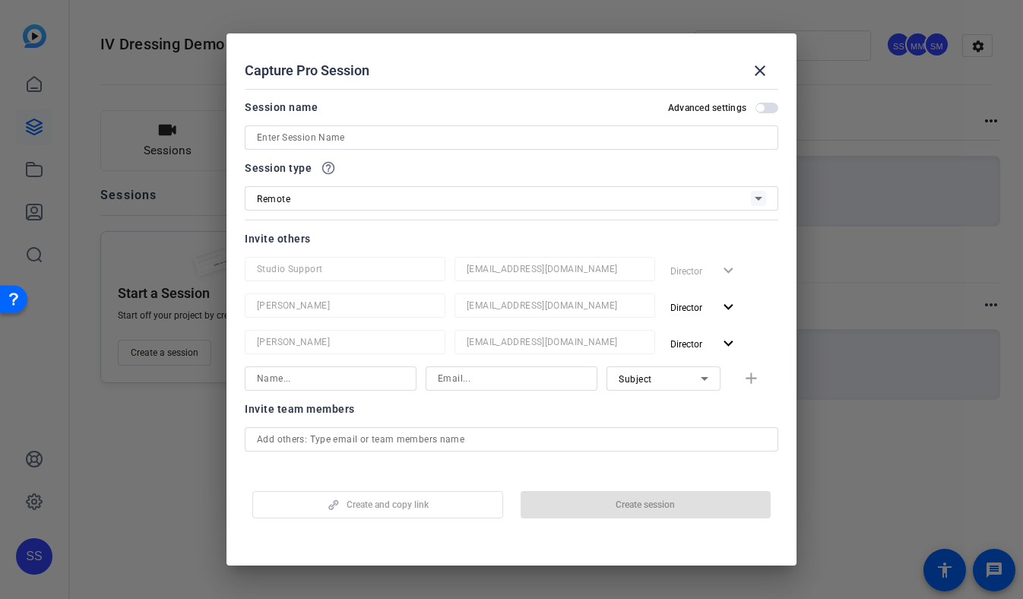
click at [304, 133] on input at bounding box center [511, 137] width 509 height 18
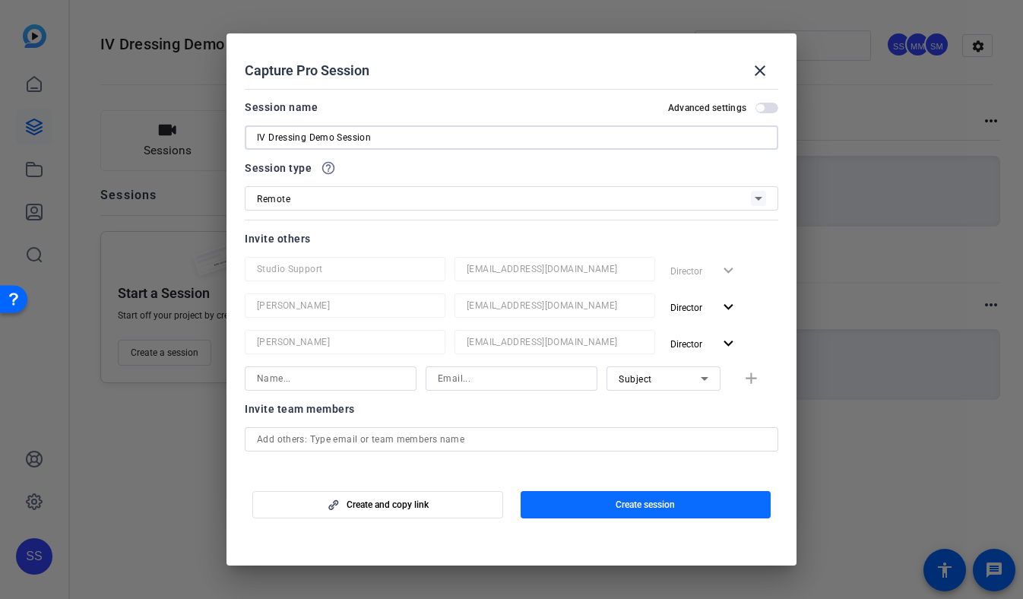
type input "IV Dressing Demo Session"
click at [599, 499] on span "button" at bounding box center [646, 504] width 251 height 36
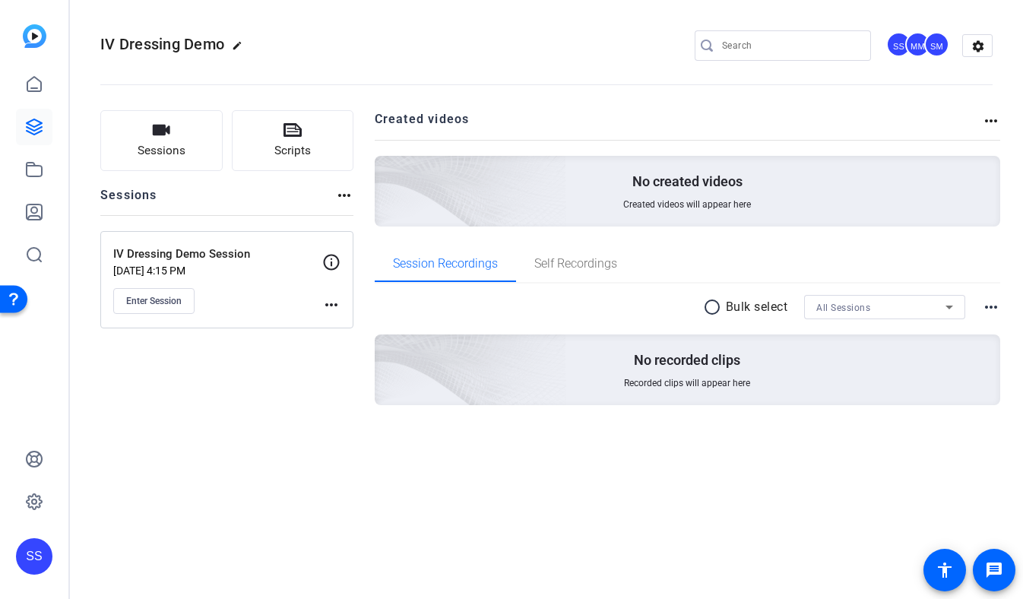
click at [329, 303] on mat-icon "more_horiz" at bounding box center [331, 305] width 18 height 18
click at [353, 326] on span "Edit Session" at bounding box center [368, 327] width 69 height 18
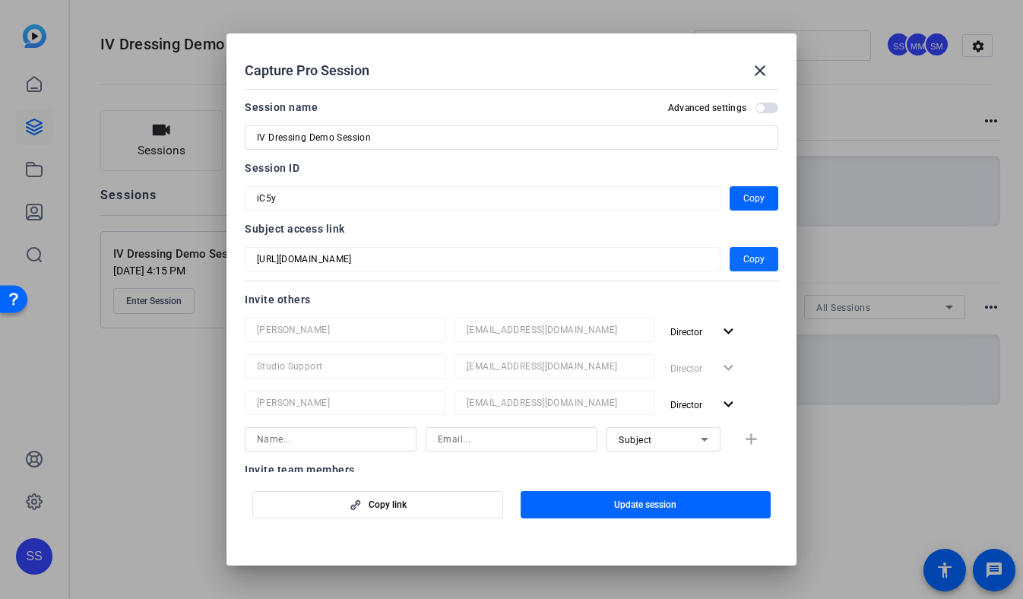
click at [735, 269] on span "button" at bounding box center [754, 259] width 49 height 36
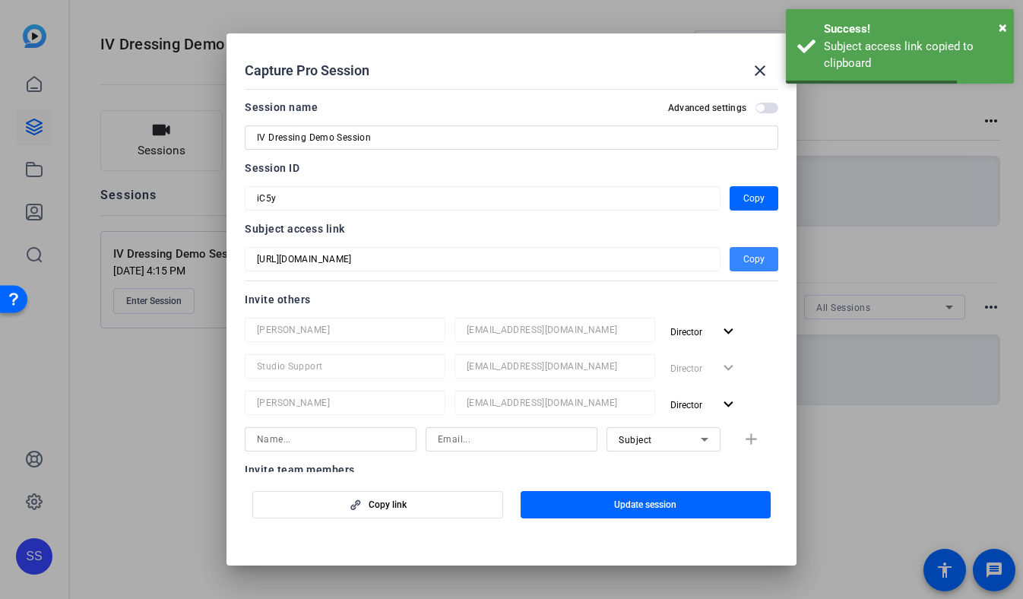
click at [743, 265] on span "button" at bounding box center [754, 259] width 49 height 36
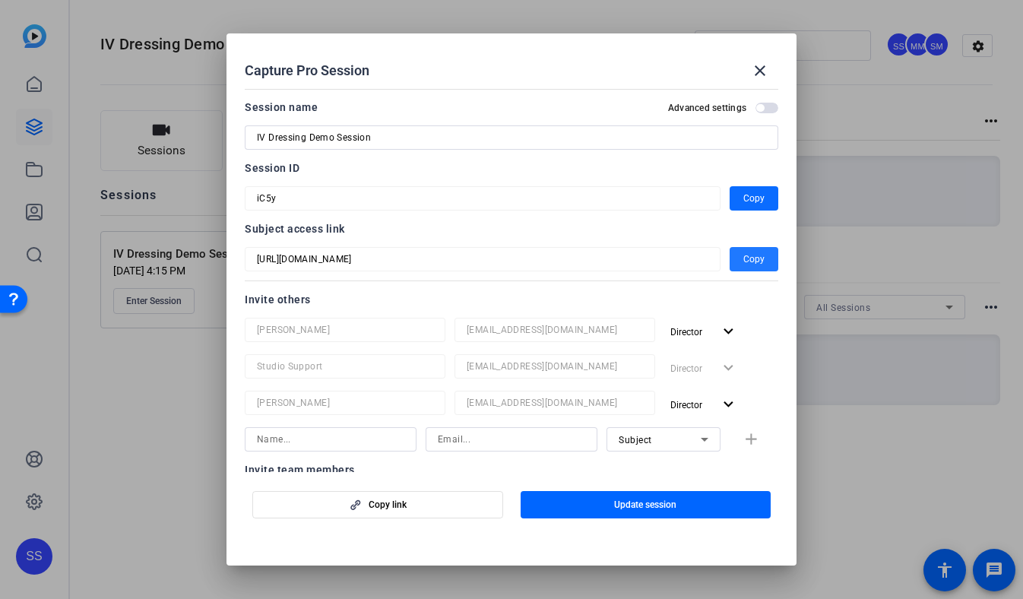
click at [748, 198] on span "Copy" at bounding box center [753, 198] width 21 height 18
click at [756, 65] on mat-icon "close" at bounding box center [760, 71] width 18 height 18
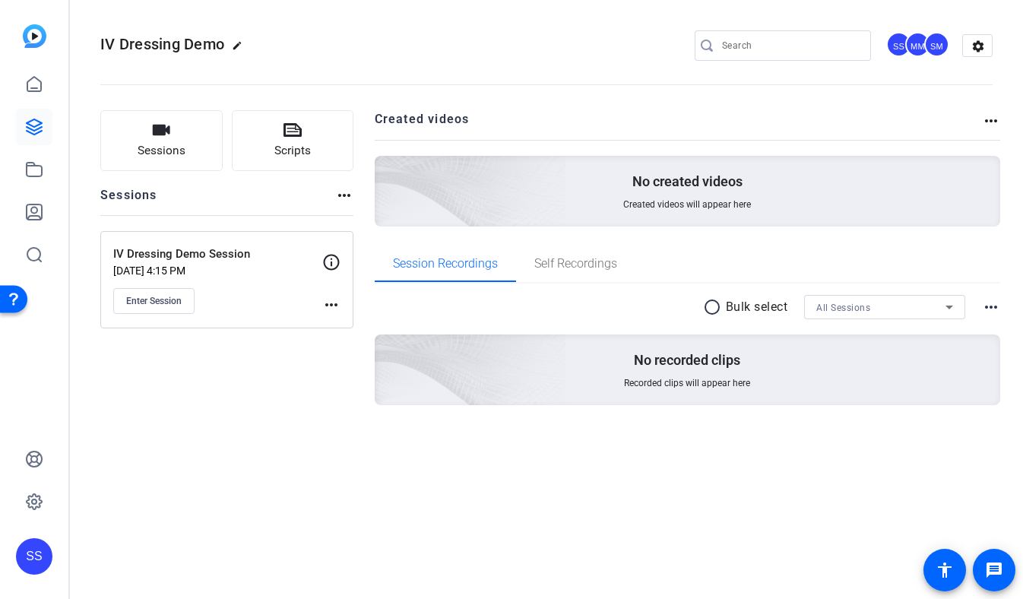
click at [35, 567] on div "SS" at bounding box center [34, 556] width 36 height 36
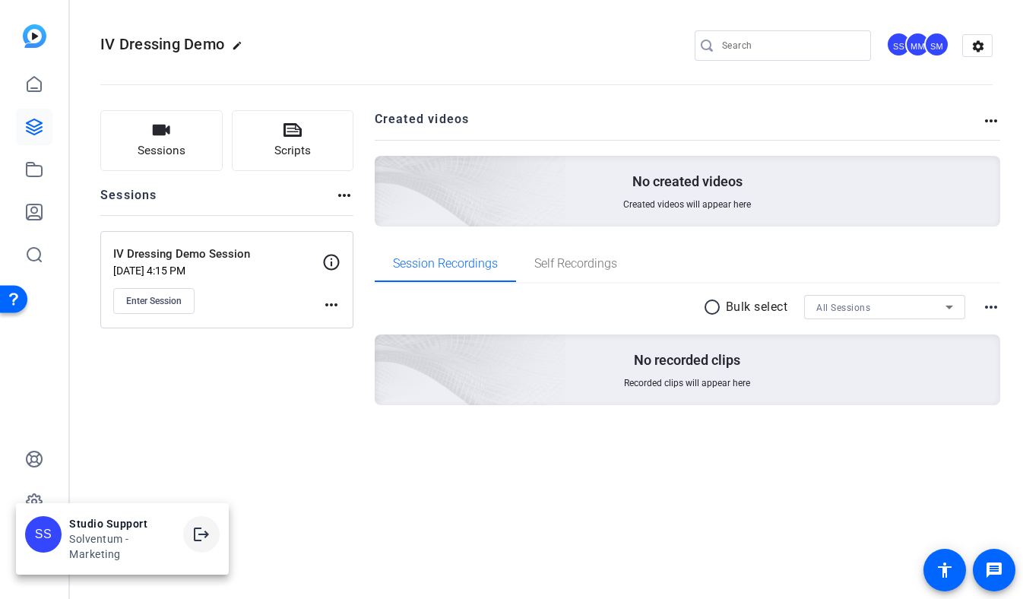
click at [197, 541] on mat-icon "logout" at bounding box center [201, 534] width 18 height 18
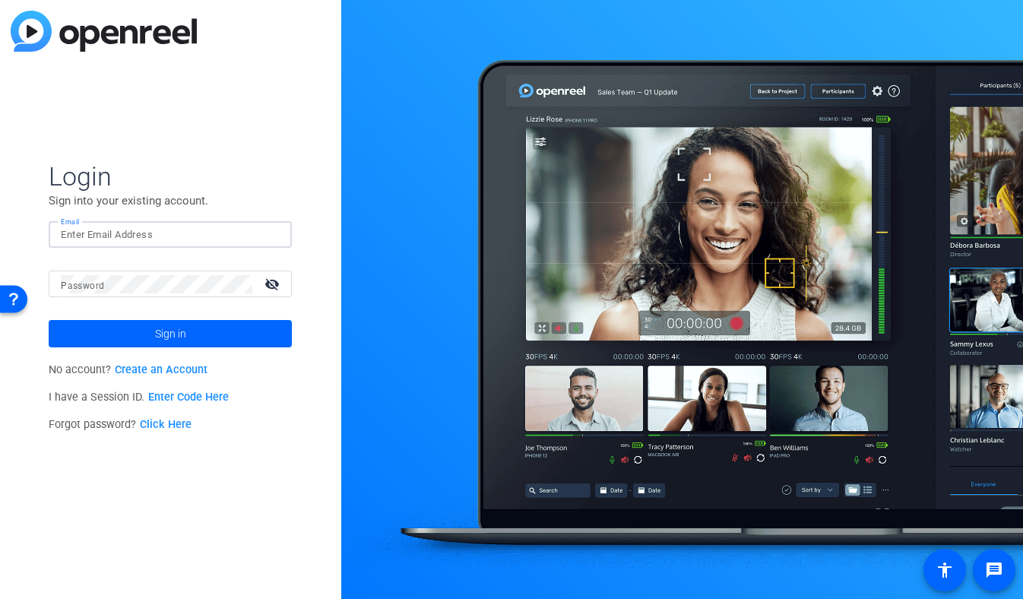
click at [209, 227] on input "Email" at bounding box center [170, 235] width 219 height 18
click at [267, 236] on img at bounding box center [266, 235] width 11 height 18
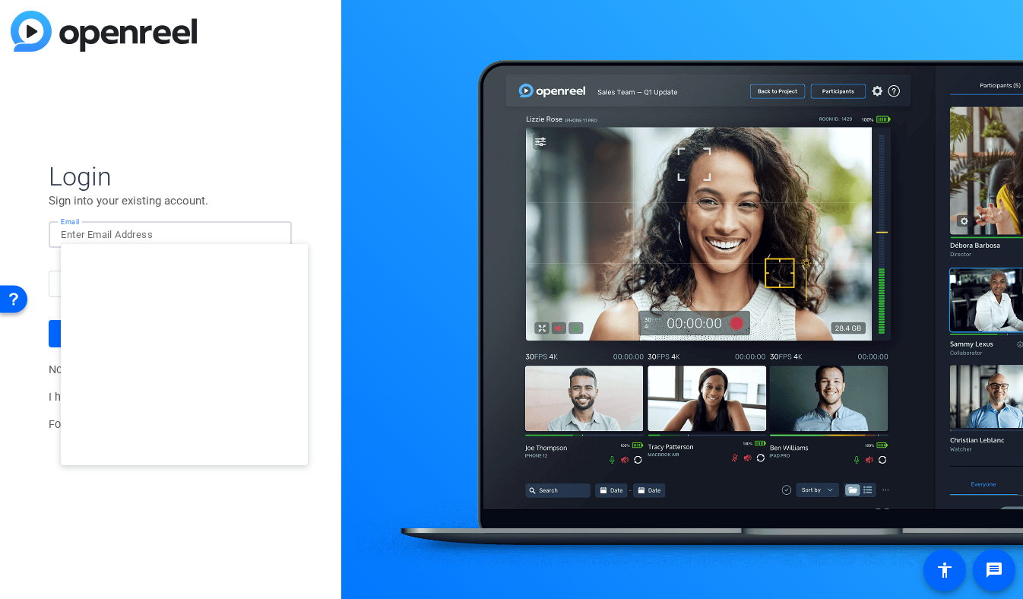
type input "studiosupport@openreel.com"
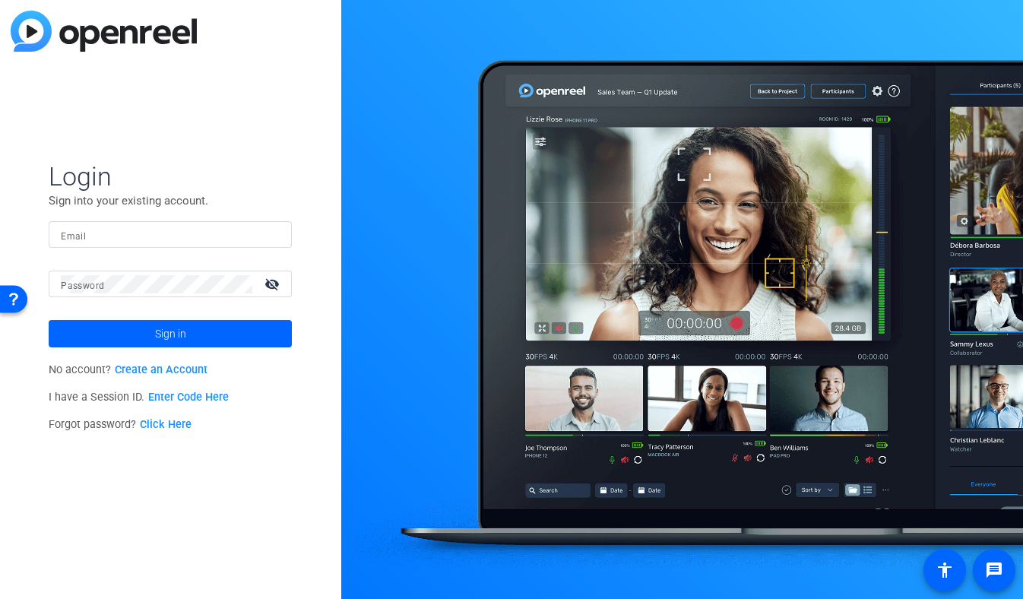
click at [240, 233] on input "Email" at bounding box center [170, 235] width 219 height 18
click at [230, 244] on div at bounding box center [170, 234] width 219 height 27
click at [273, 230] on div at bounding box center [270, 235] width 18 height 18
type input "studiosupport+1@openreel.com"
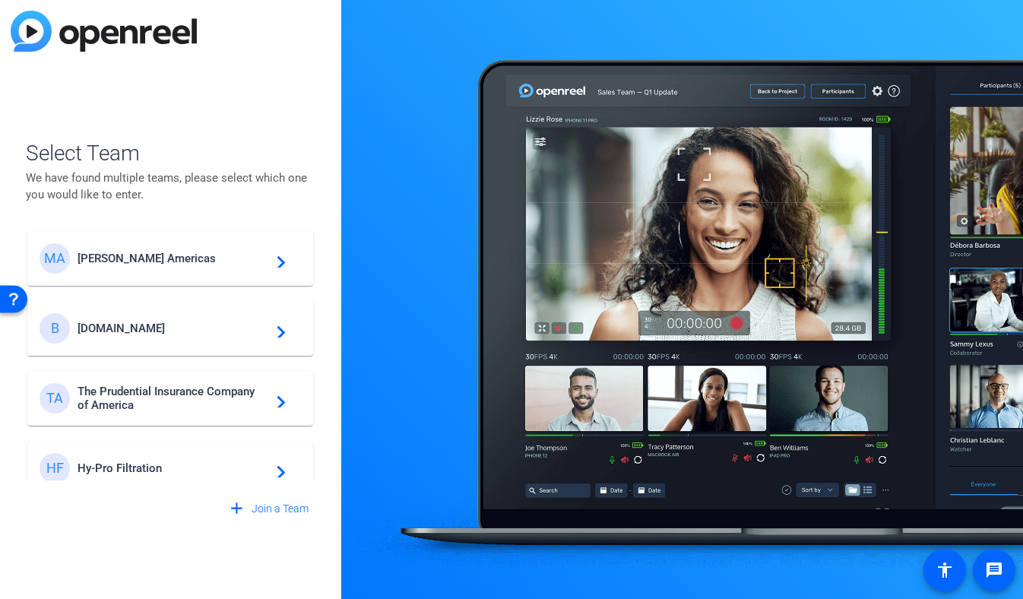
click at [232, 260] on span "Messer Americas" at bounding box center [173, 259] width 190 height 14
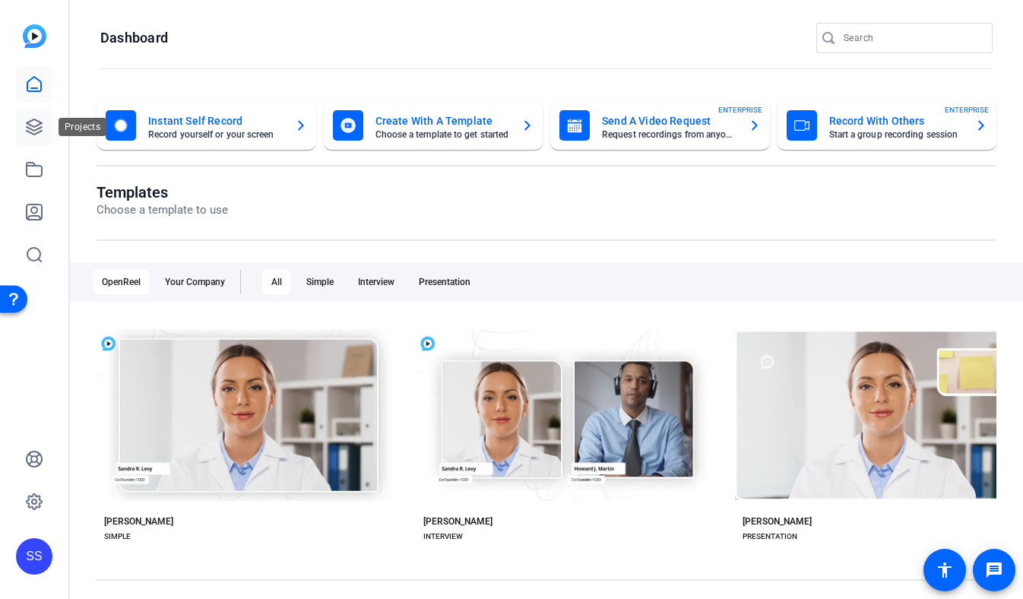
click at [33, 130] on icon at bounding box center [34, 126] width 15 height 15
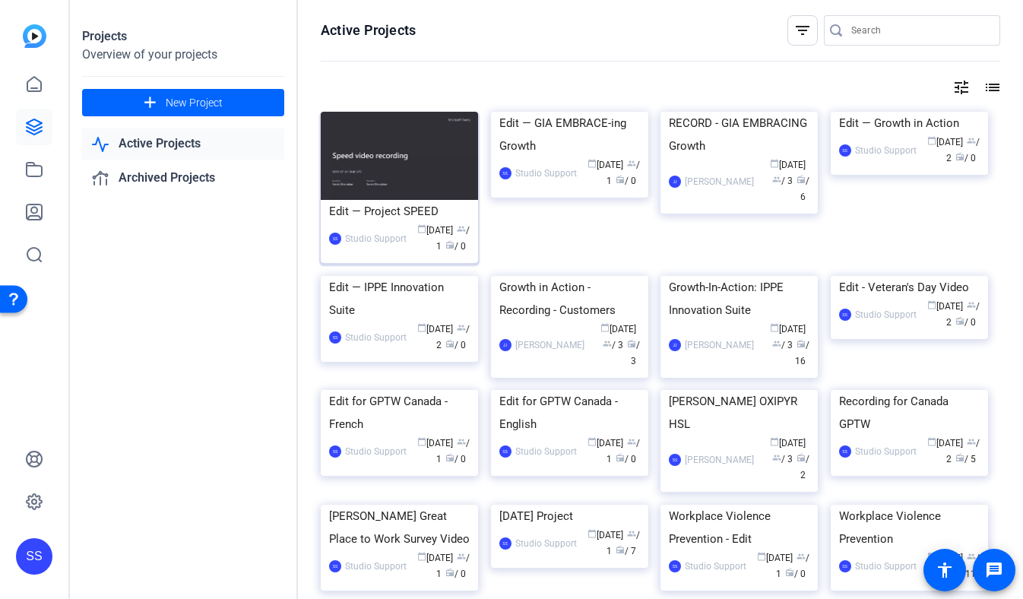
click at [356, 208] on div "Edit — Project SPEED" at bounding box center [399, 211] width 141 height 23
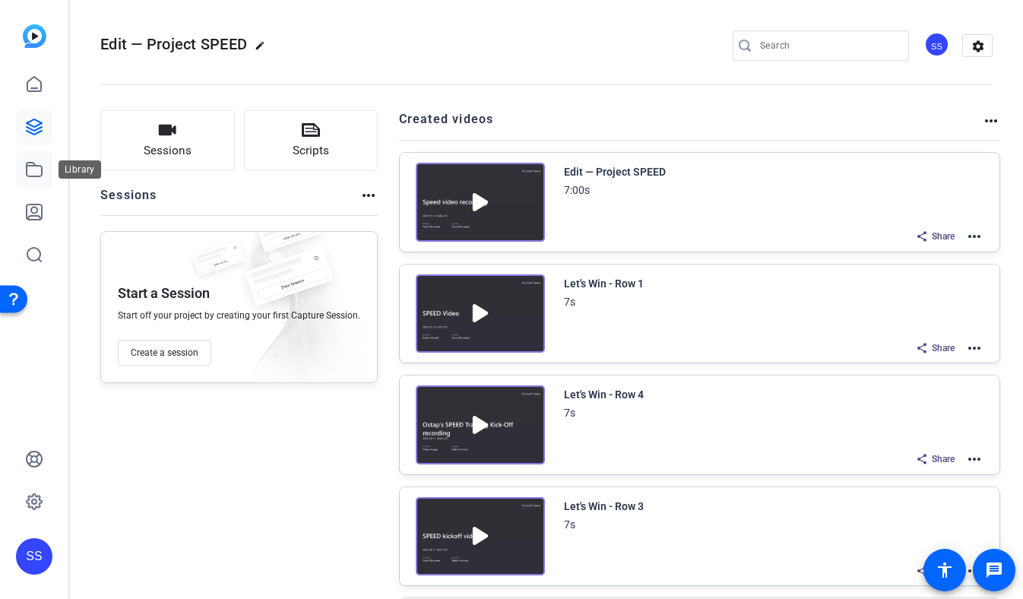
click at [30, 166] on icon at bounding box center [34, 169] width 18 height 18
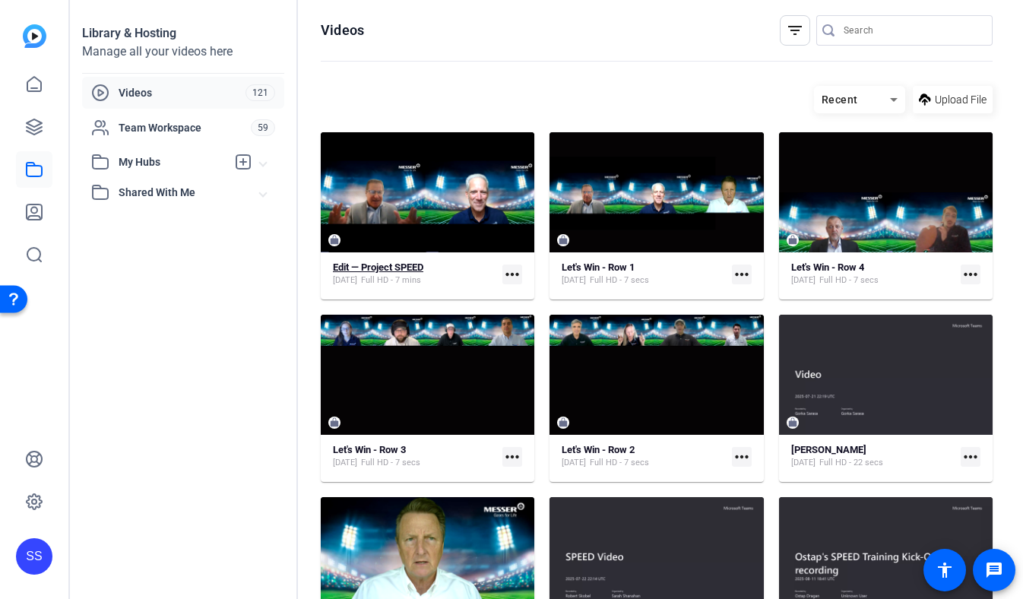
click at [372, 268] on strong "Edit — Project SPEED" at bounding box center [378, 266] width 90 height 11
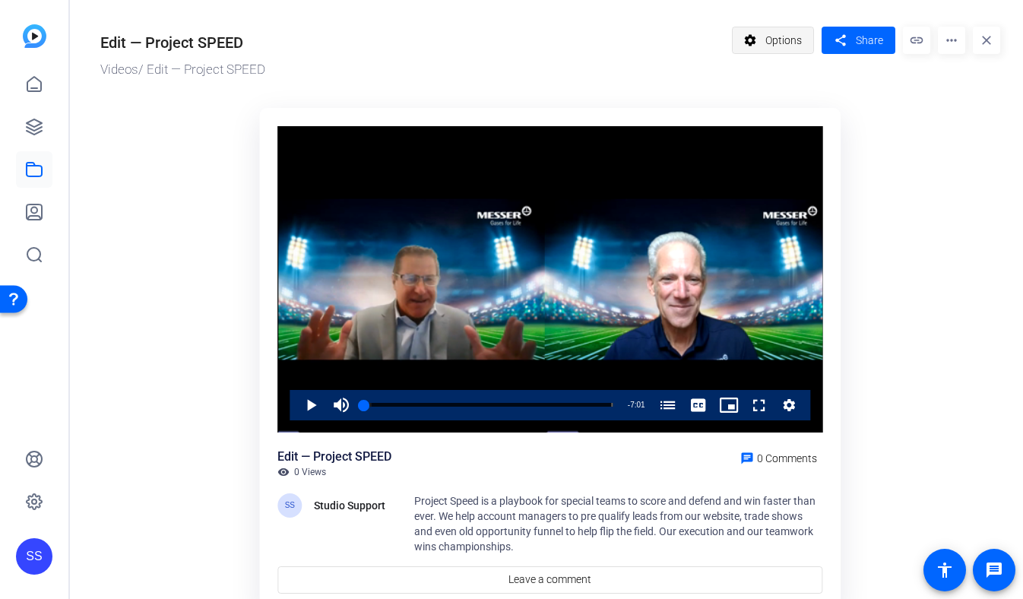
click at [779, 49] on span "Options" at bounding box center [783, 40] width 36 height 29
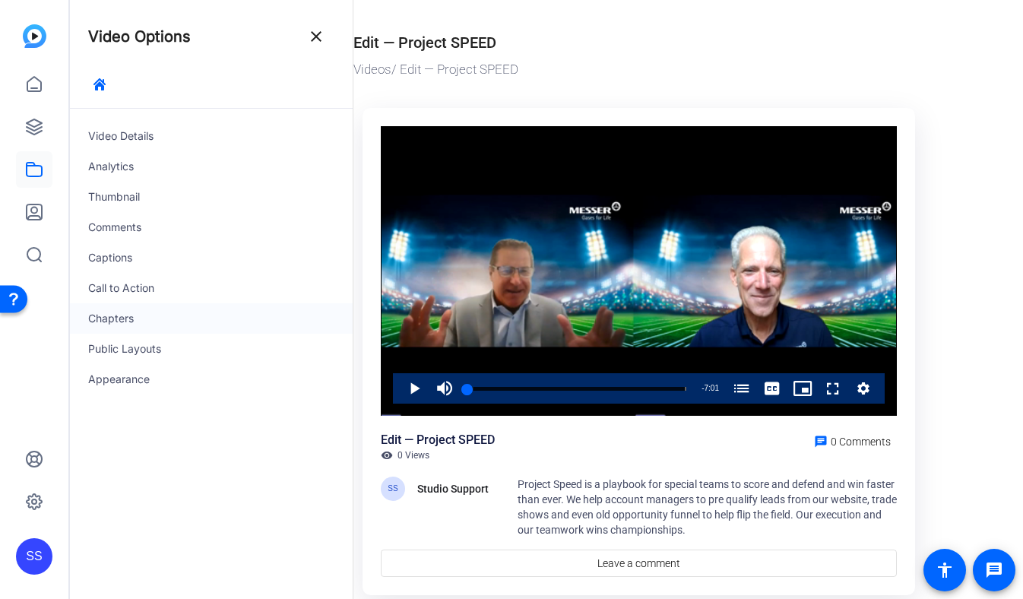
click at [215, 318] on div "Chapters" at bounding box center [211, 318] width 283 height 30
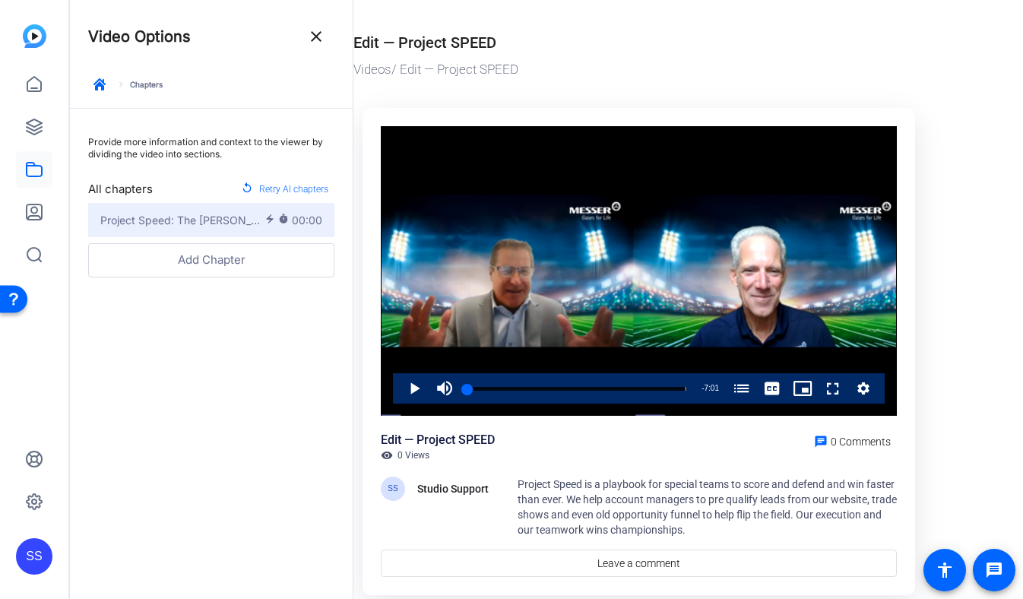
click at [285, 214] on mat-icon "timer" at bounding box center [285, 221] width 14 height 14
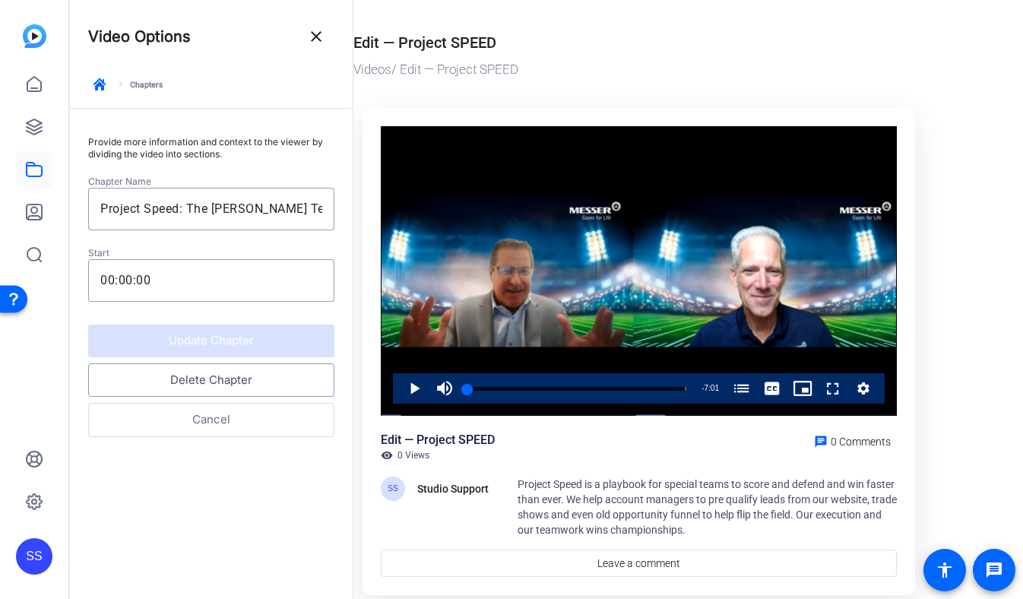
click at [264, 376] on button "Delete Chapter" at bounding box center [211, 380] width 246 height 34
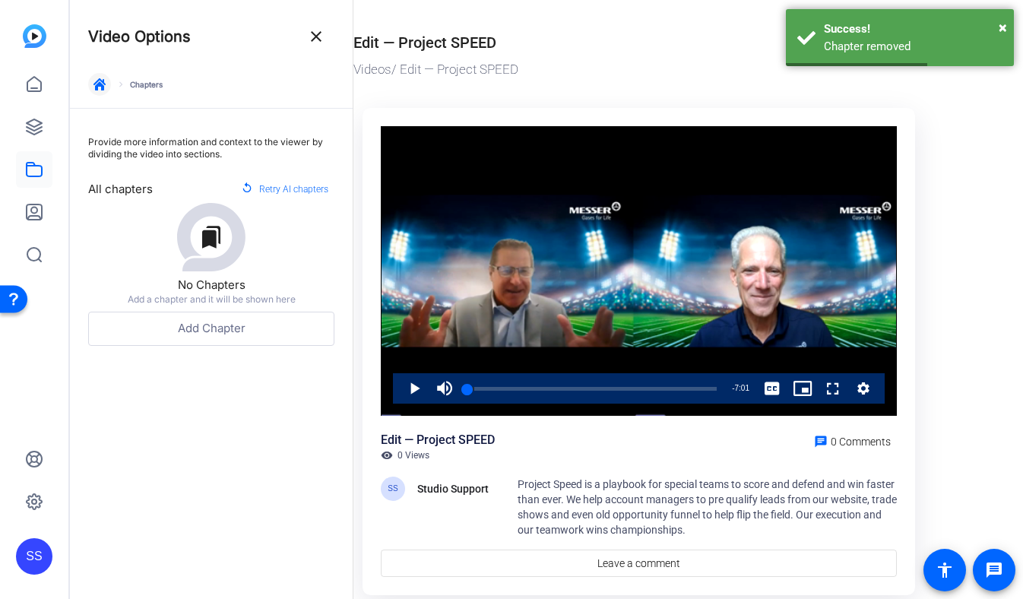
click at [106, 89] on span "button" at bounding box center [99, 84] width 36 height 36
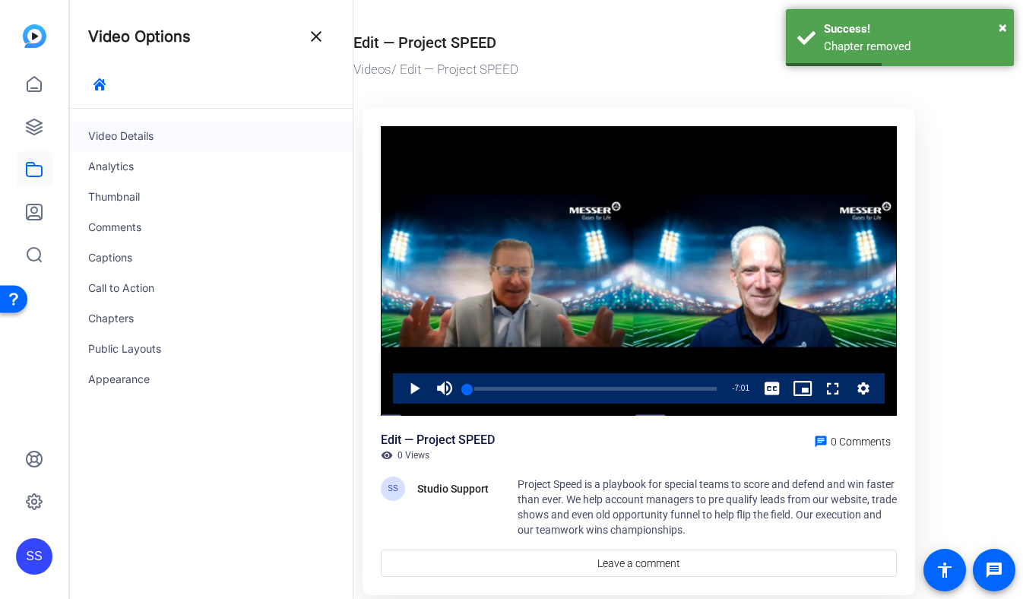
click at [171, 131] on div "Video Details" at bounding box center [211, 136] width 283 height 30
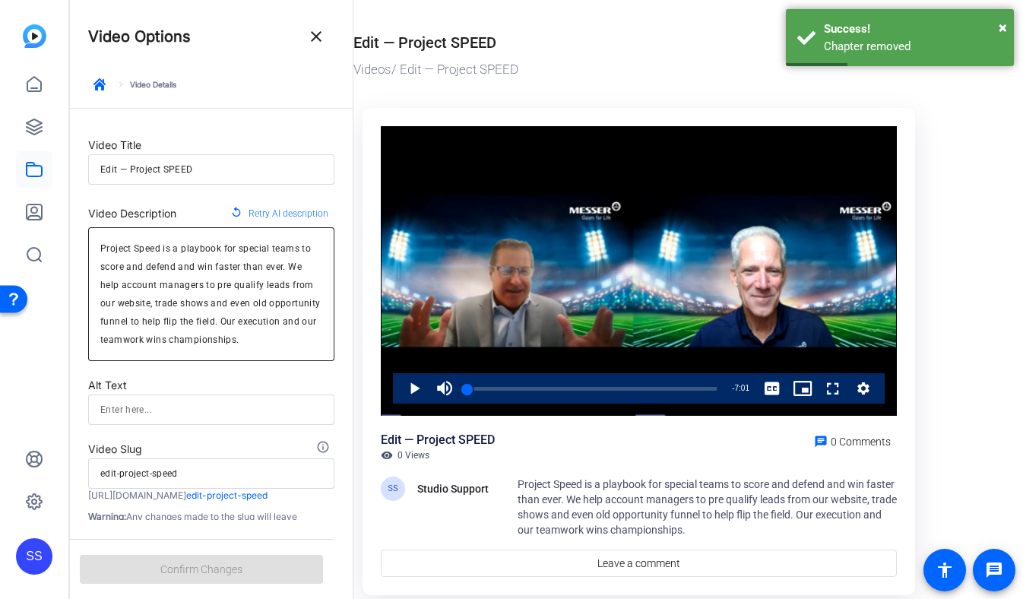
click at [203, 290] on textarea "Project Speed is a playbook for special teams to score and defend and win faste…" at bounding box center [211, 293] width 222 height 109
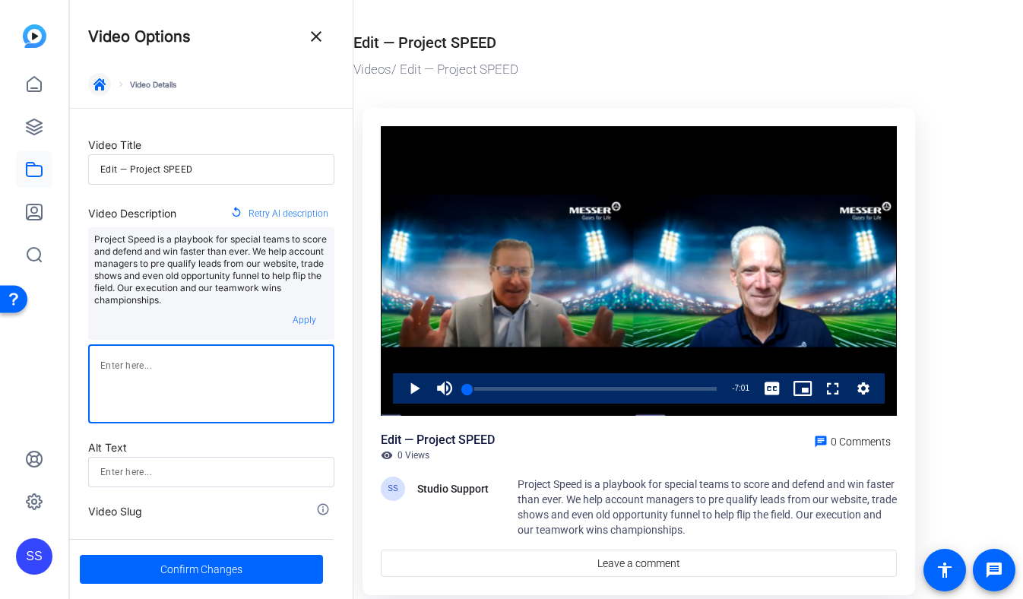
click at [103, 79] on icon "button" at bounding box center [99, 84] width 12 height 12
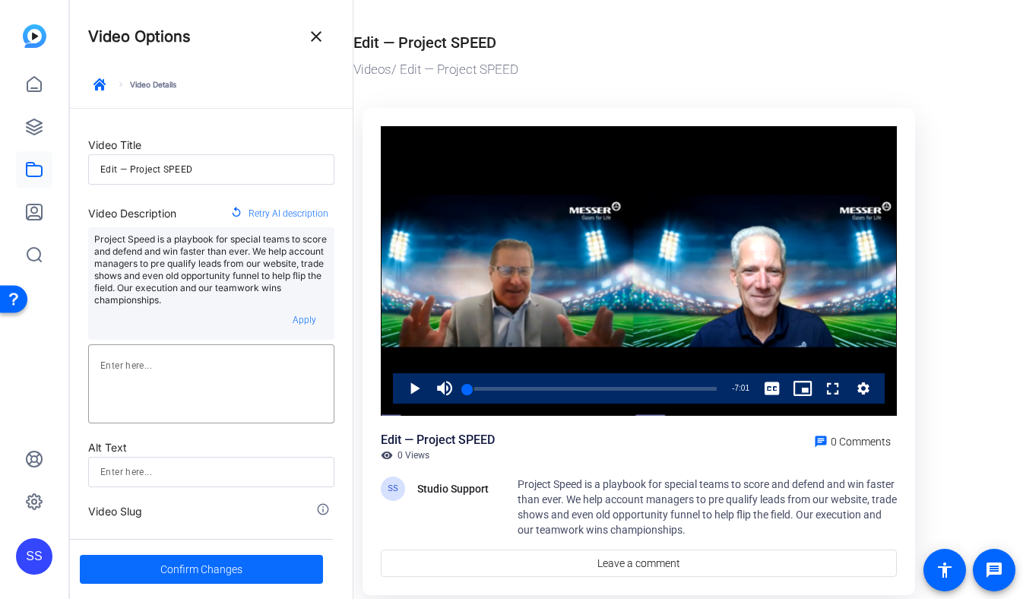
click at [270, 561] on span at bounding box center [201, 569] width 243 height 36
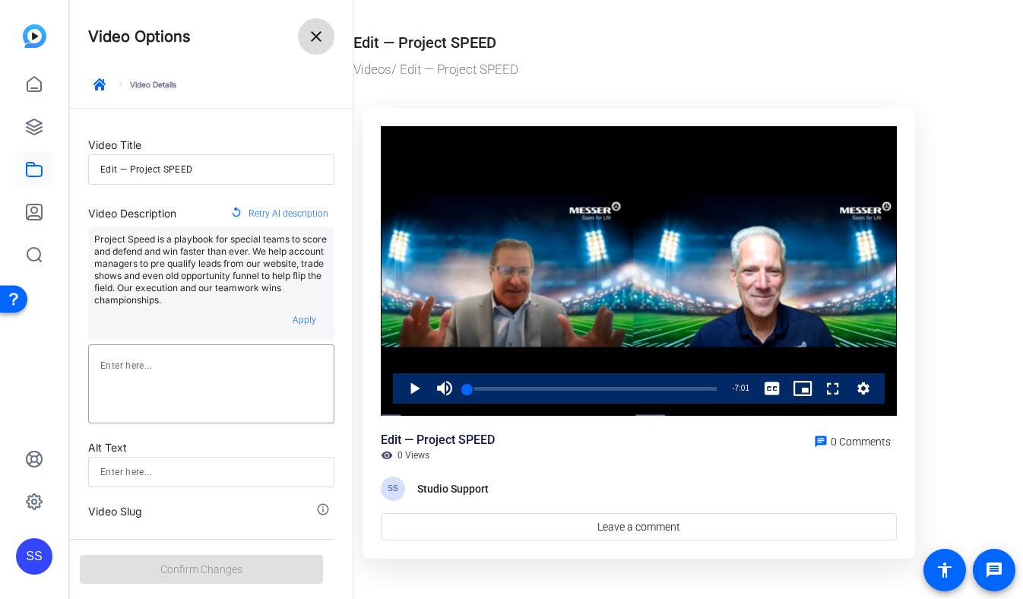
click at [306, 44] on span at bounding box center [316, 36] width 36 height 36
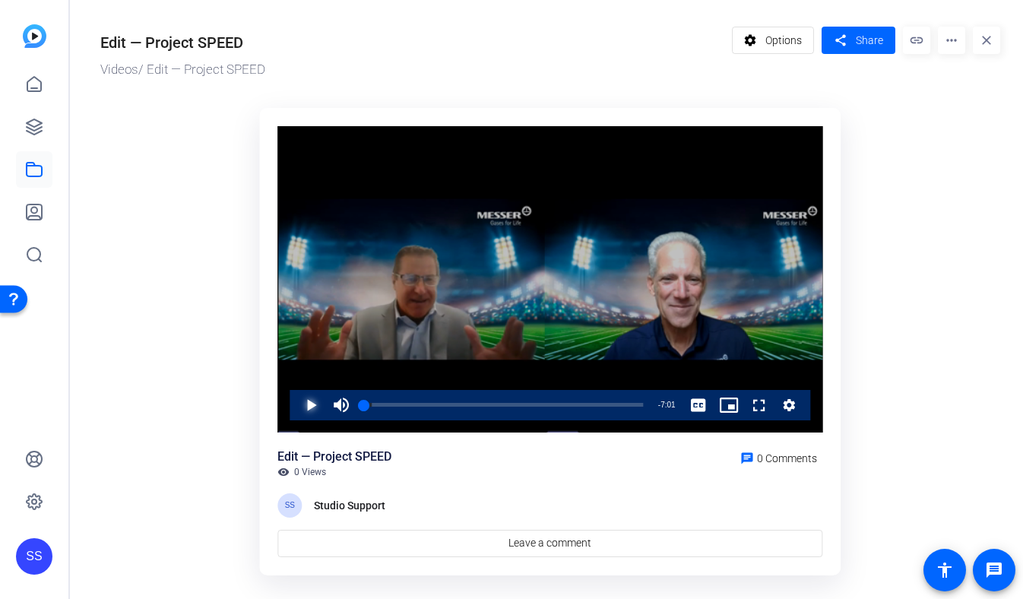
click at [296, 406] on span "Video Player" at bounding box center [296, 405] width 0 height 30
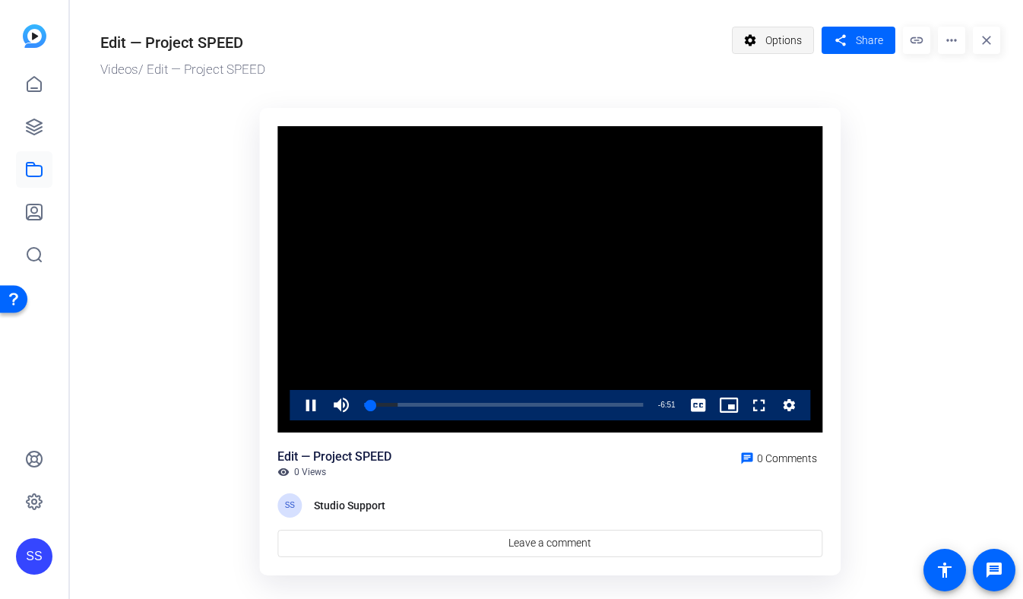
click at [802, 51] on span "Options" at bounding box center [783, 40] width 36 height 29
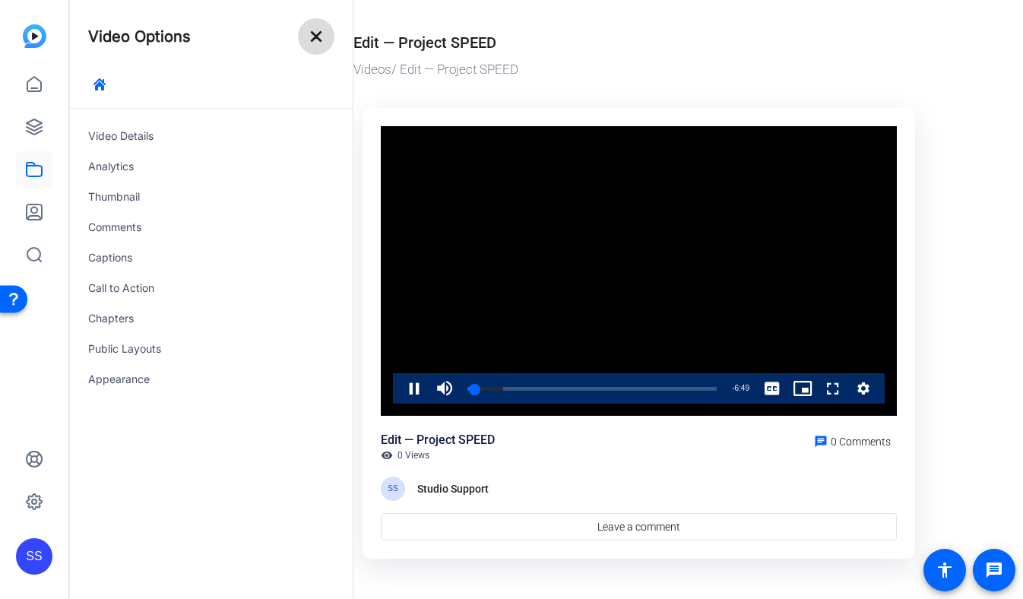
click at [324, 40] on mat-icon "close" at bounding box center [316, 36] width 18 height 18
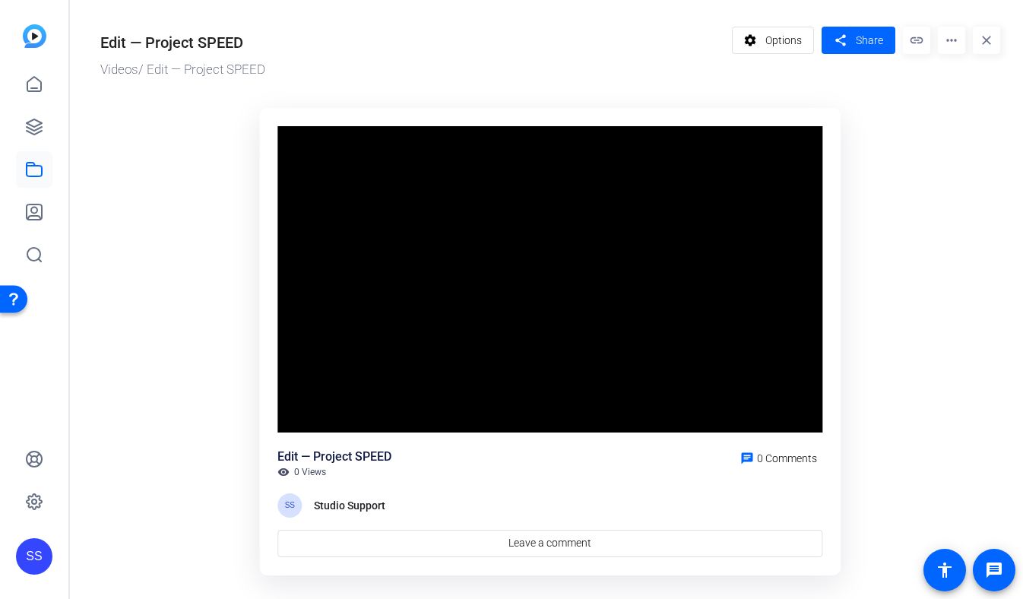
click at [952, 40] on mat-icon "more_horiz" at bounding box center [951, 40] width 27 height 27
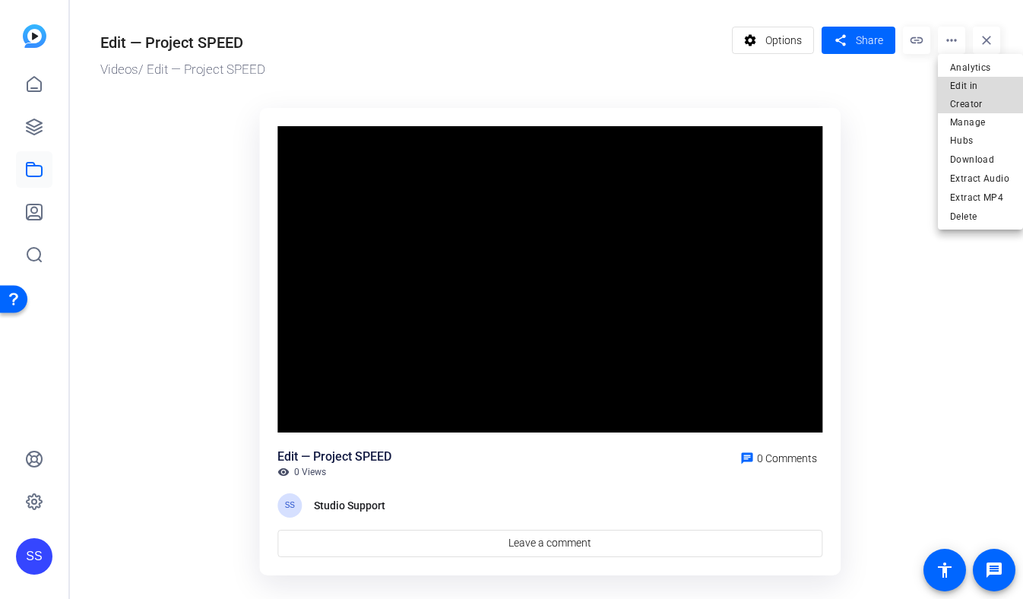
click at [970, 101] on span "Edit in Creator" at bounding box center [980, 95] width 61 height 36
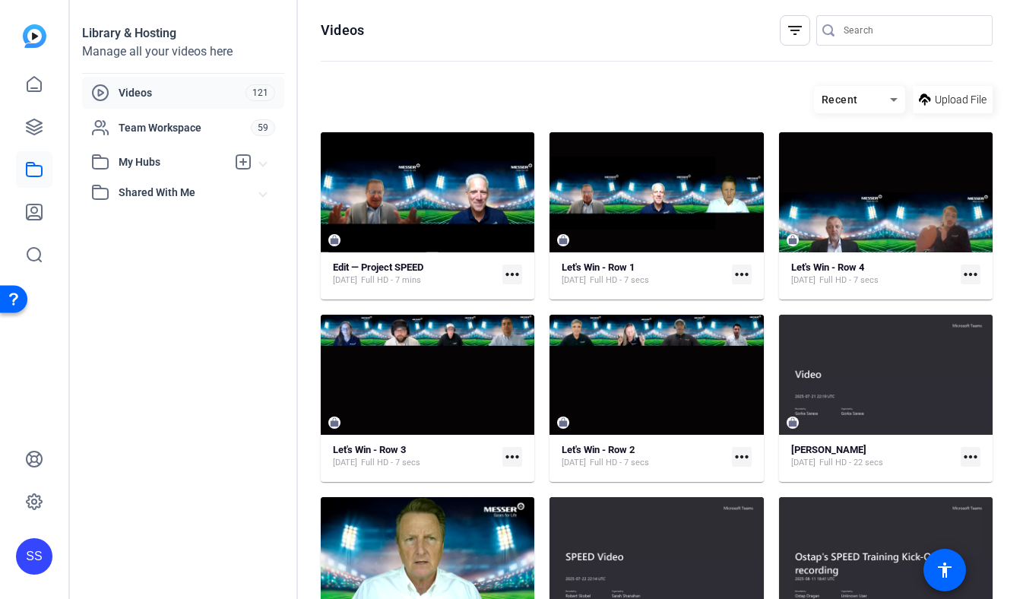
click at [396, 261] on div "Edit — Project SPEED [DATE] Full HD - 7 mins more_horiz" at bounding box center [427, 274] width 189 height 27
click at [395, 268] on strong "Edit — Project SPEED" at bounding box center [378, 266] width 90 height 11
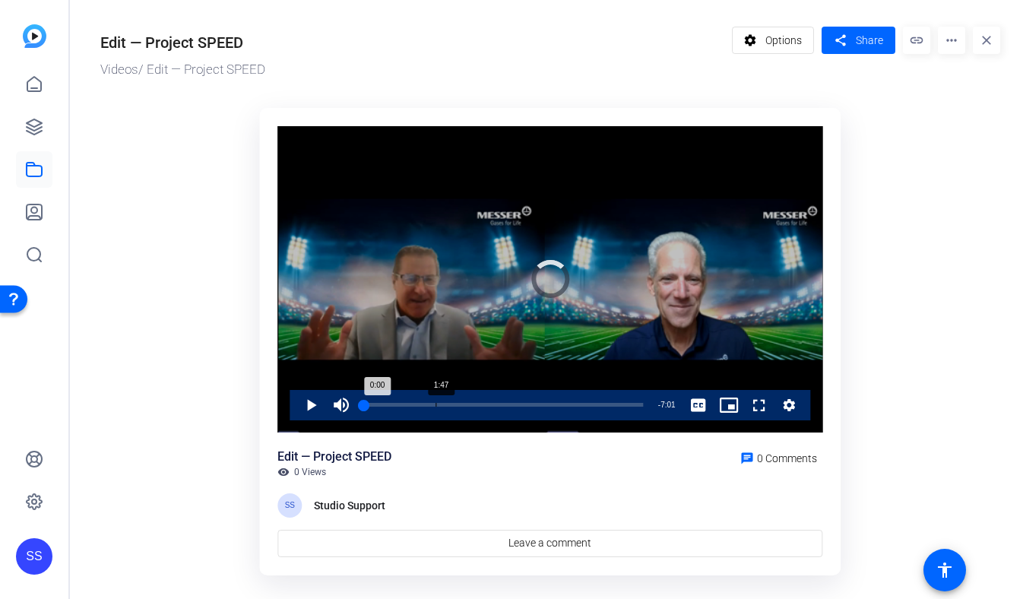
click at [436, 404] on div "1:47" at bounding box center [436, 405] width 1 height 4
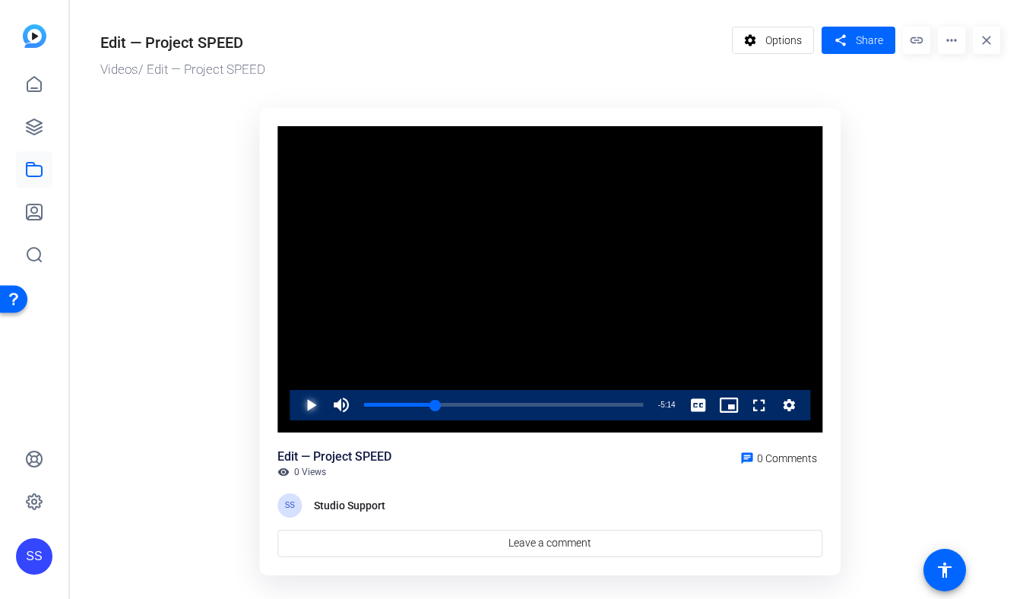
click at [296, 410] on span "Video Player" at bounding box center [296, 405] width 0 height 30
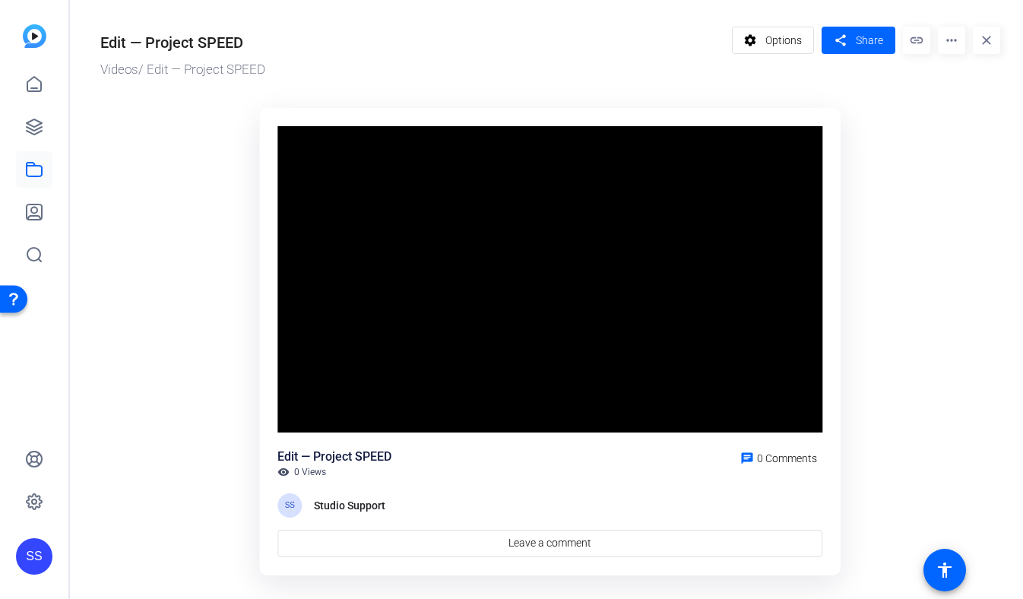
click at [318, 410] on video "Video Player" at bounding box center [549, 279] width 545 height 306
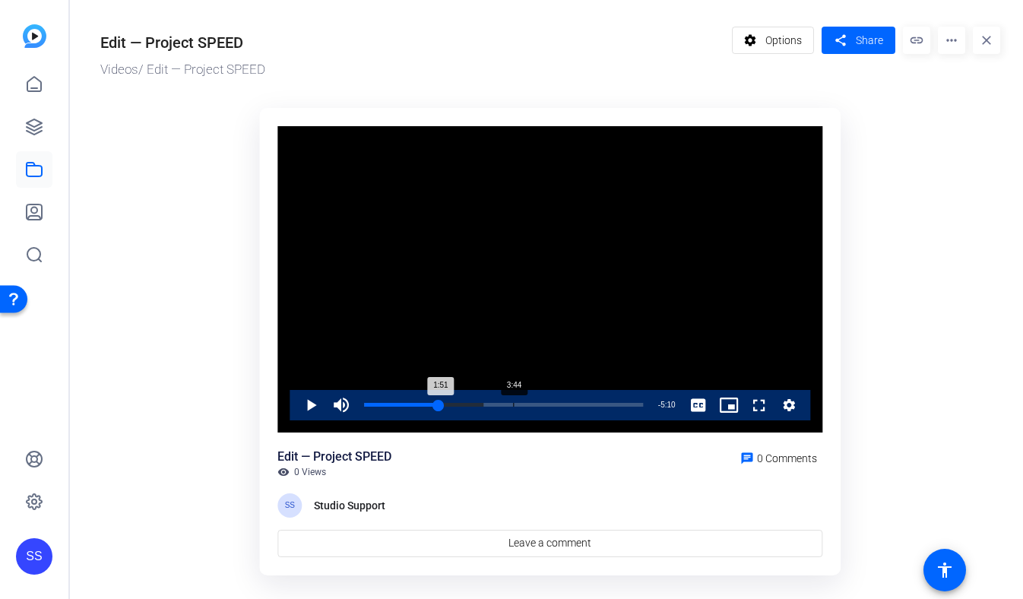
click at [513, 403] on div "3:44" at bounding box center [513, 405] width 1 height 4
click at [296, 405] on span "Video Player" at bounding box center [296, 405] width 0 height 30
click at [464, 406] on div "2:31" at bounding box center [464, 405] width 1 height 4
click at [296, 411] on span "Video Player" at bounding box center [296, 405] width 0 height 30
